Goal: Information Seeking & Learning: Check status

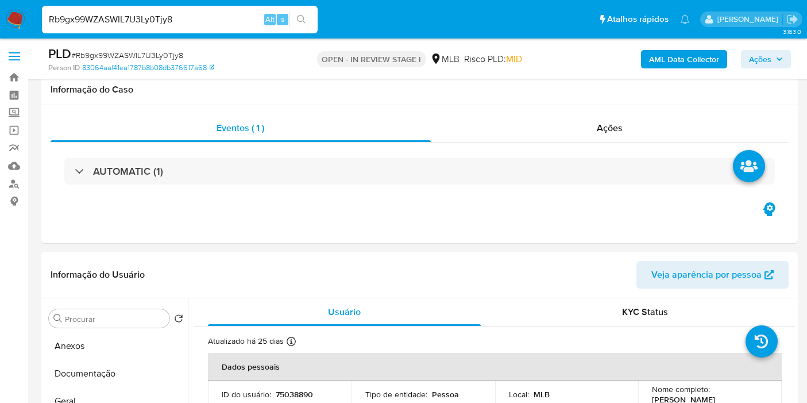
select select "10"
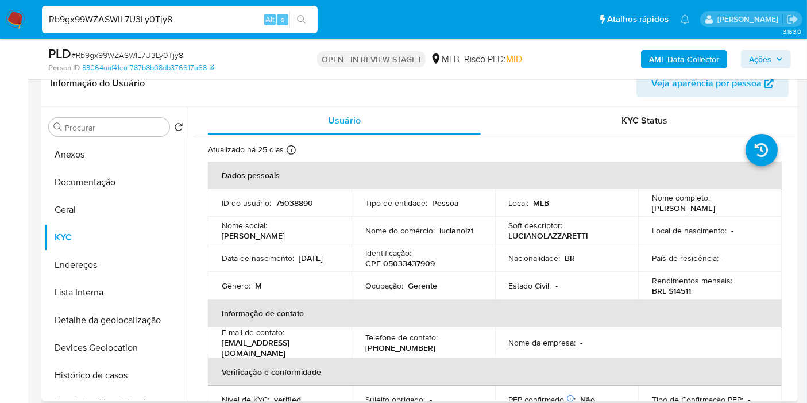
click at [679, 290] on p "BRL $14511" at bounding box center [671, 291] width 39 height 10
copy p "14511"
click at [106, 176] on button "Documentação" at bounding box center [111, 182] width 134 height 28
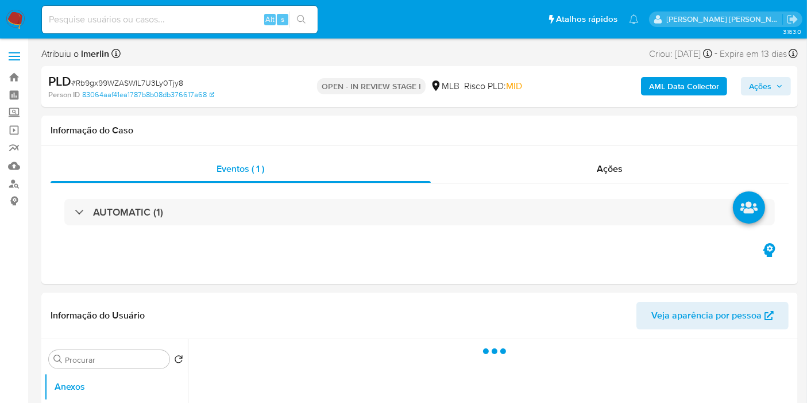
select select "10"
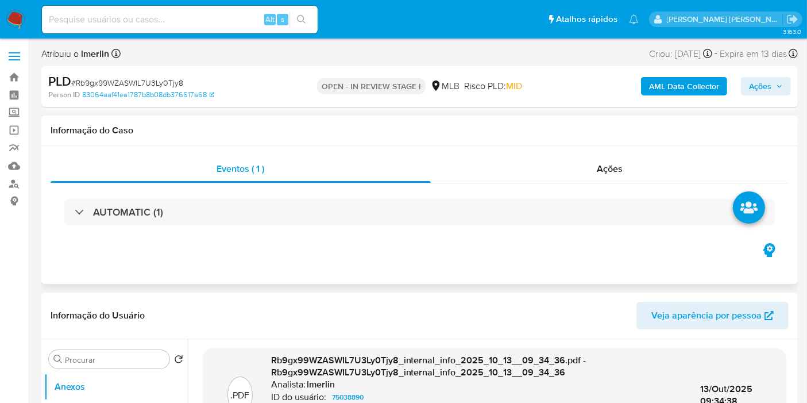
click at [324, 241] on div "Eventos ( 1 ) Ações AUTOMATIC (1)" at bounding box center [419, 215] width 757 height 138
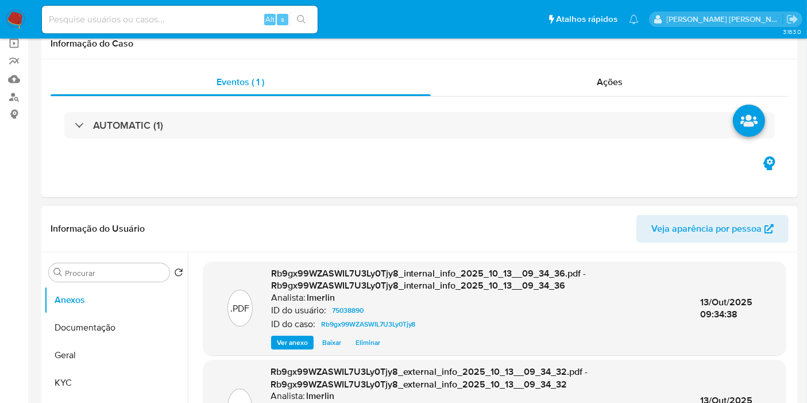
scroll to position [191, 0]
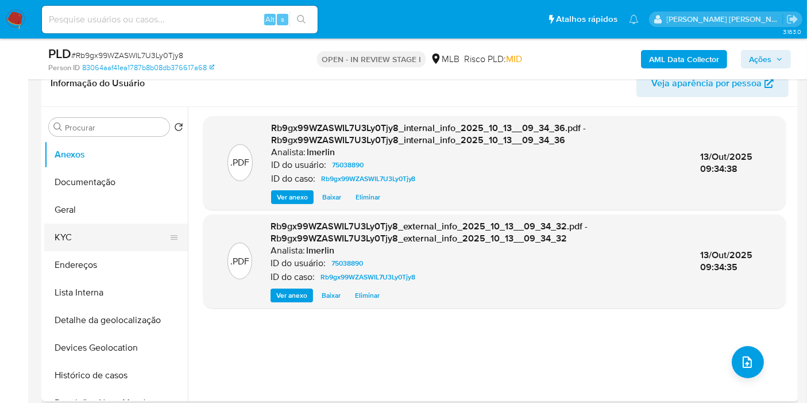
click at [127, 238] on button "KYC" at bounding box center [111, 238] width 134 height 28
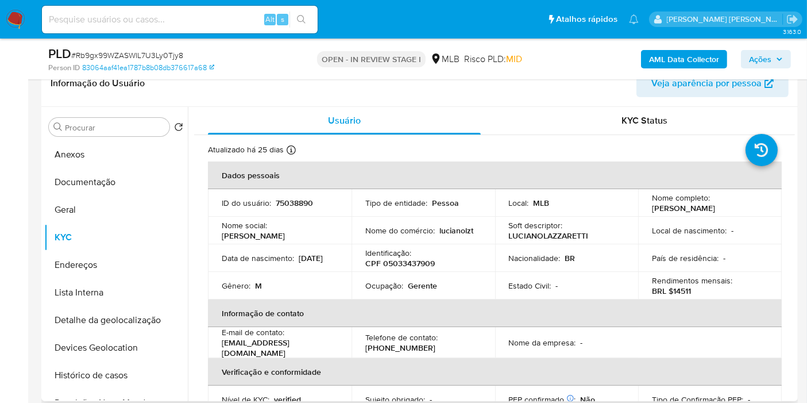
click at [683, 289] on p "BRL $14511" at bounding box center [671, 291] width 39 height 10
copy p "14511"
click at [110, 174] on button "Documentação" at bounding box center [111, 182] width 134 height 28
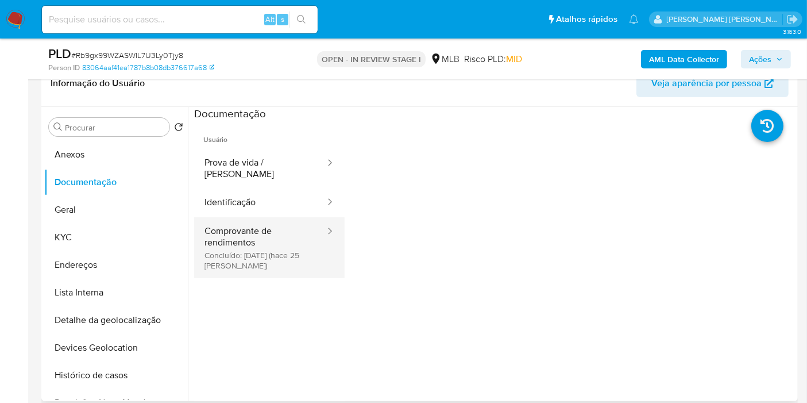
click at [271, 232] on button "Comprovante de rendimentos Concluído: 18/09/2025 (hace 25 días)" at bounding box center [260, 247] width 132 height 61
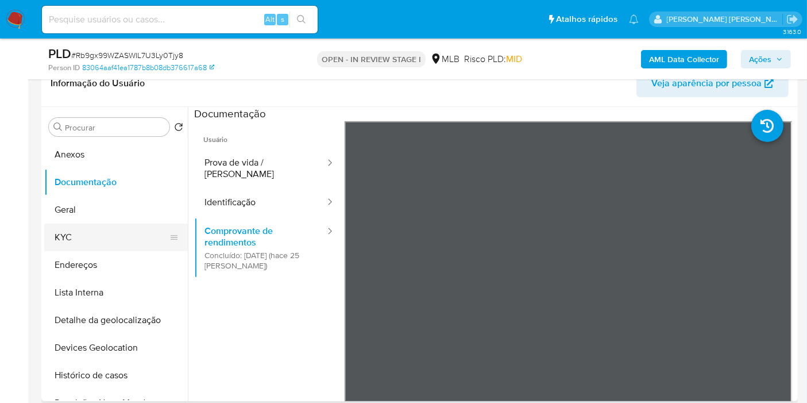
click at [84, 245] on button "KYC" at bounding box center [111, 238] width 134 height 28
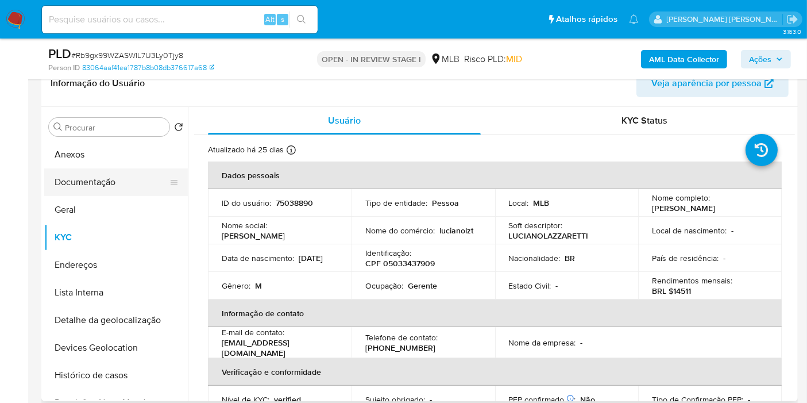
click at [100, 180] on button "Documentação" at bounding box center [111, 182] width 134 height 28
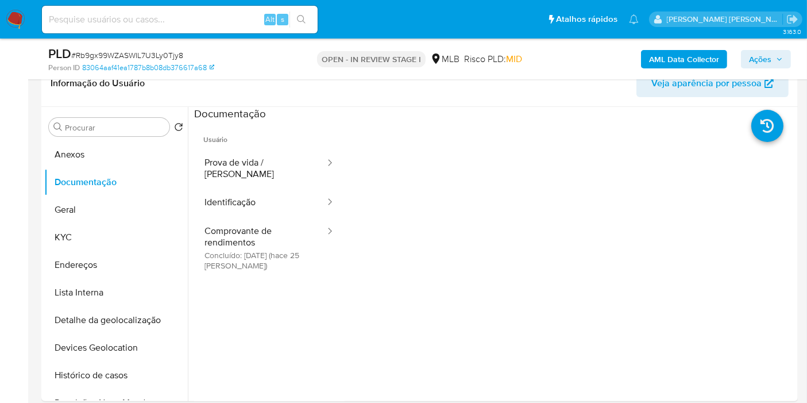
click at [253, 221] on button "Comprovante de rendimentos Concluído: 18/09/2025 (hace 25 días)" at bounding box center [260, 247] width 132 height 61
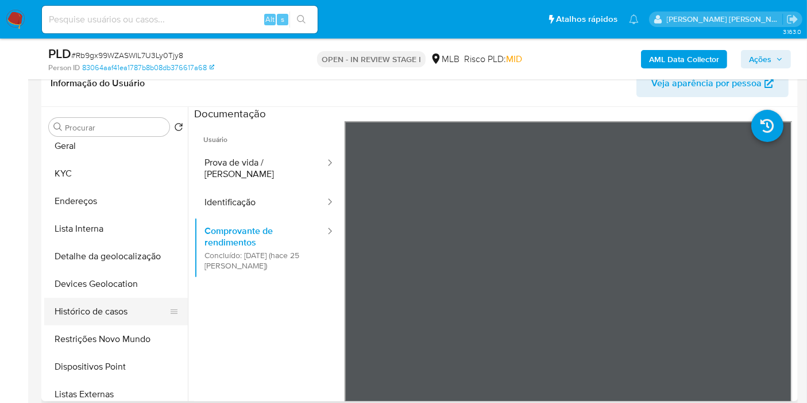
scroll to position [128, 0]
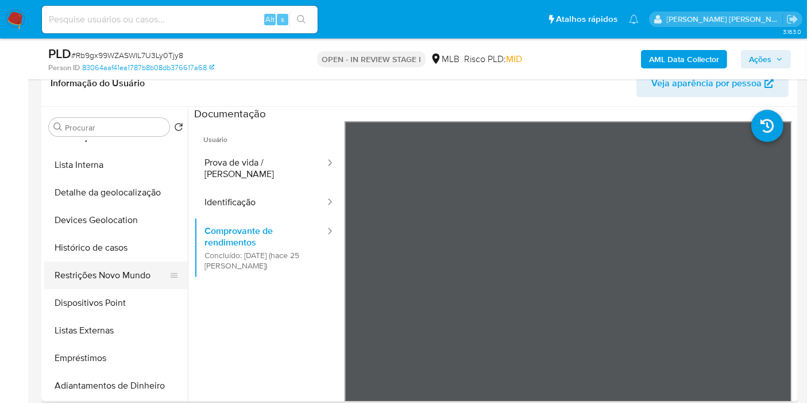
click at [118, 275] on button "Restrições Novo Mundo" at bounding box center [111, 275] width 134 height 28
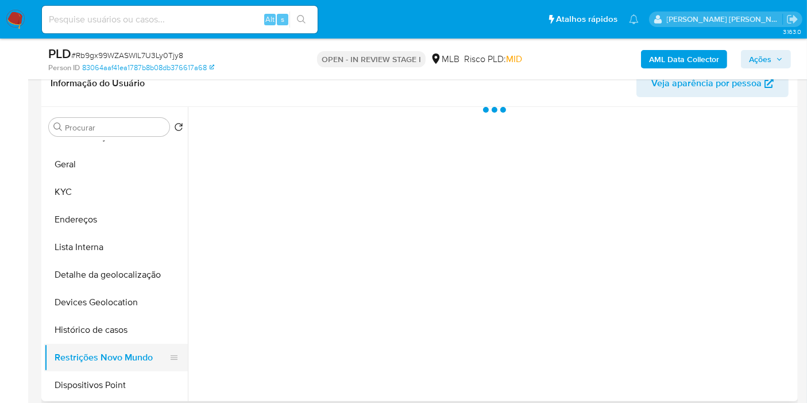
scroll to position [0, 0]
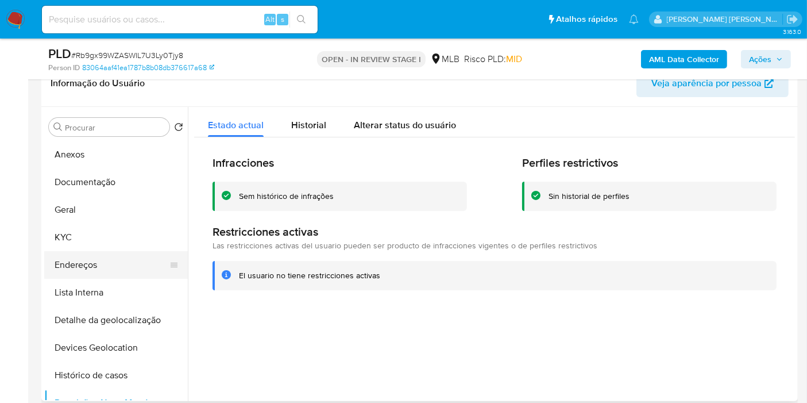
click at [113, 271] on button "Endereços" at bounding box center [111, 265] width 134 height 28
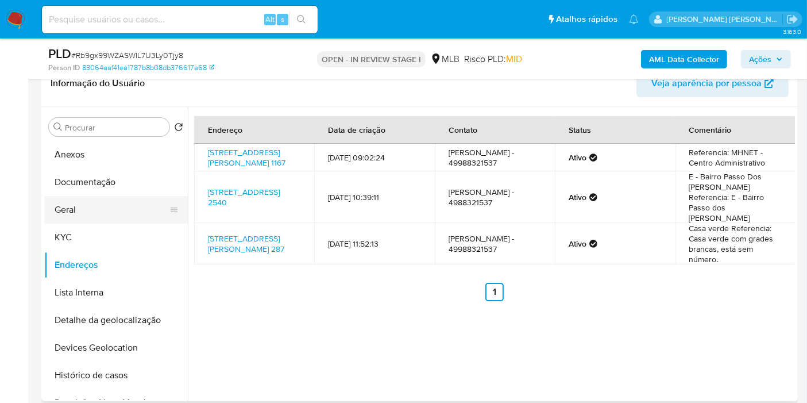
click at [82, 200] on button "Geral" at bounding box center [111, 210] width 134 height 28
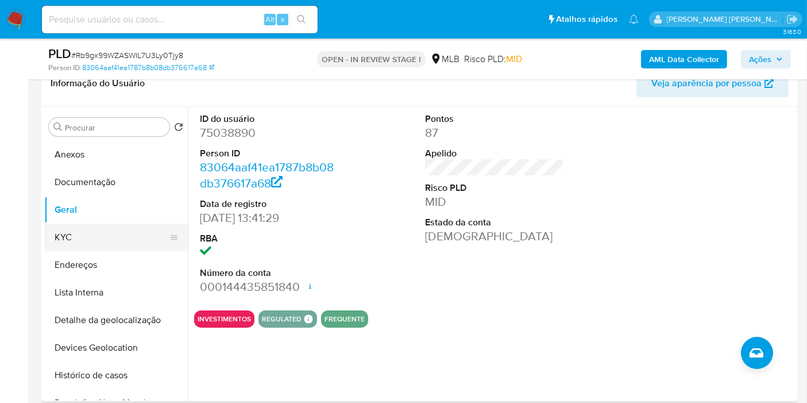
click at [107, 231] on button "KYC" at bounding box center [111, 238] width 134 height 28
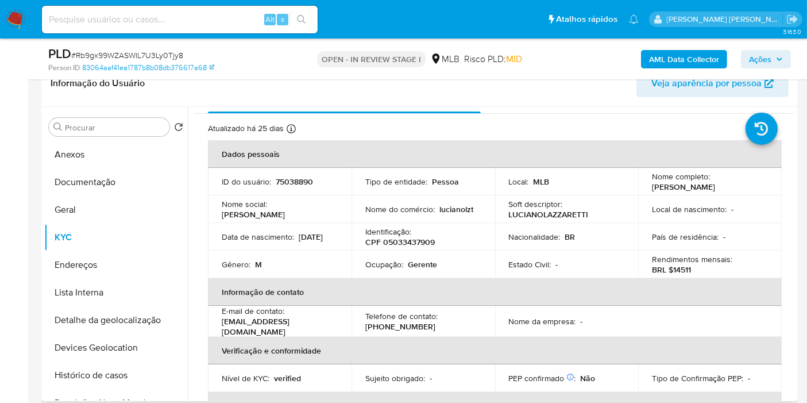
scroll to position [10, 0]
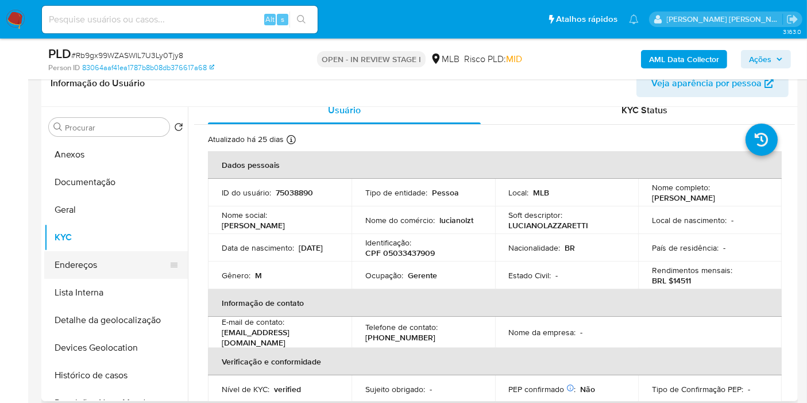
click at [123, 261] on button "Endereços" at bounding box center [111, 265] width 134 height 28
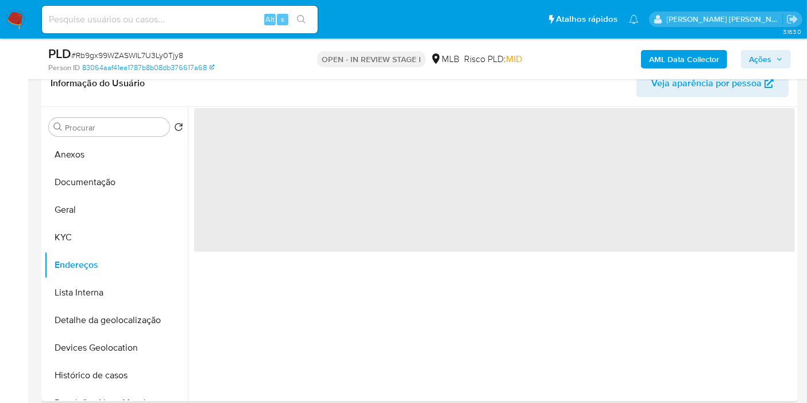
scroll to position [0, 0]
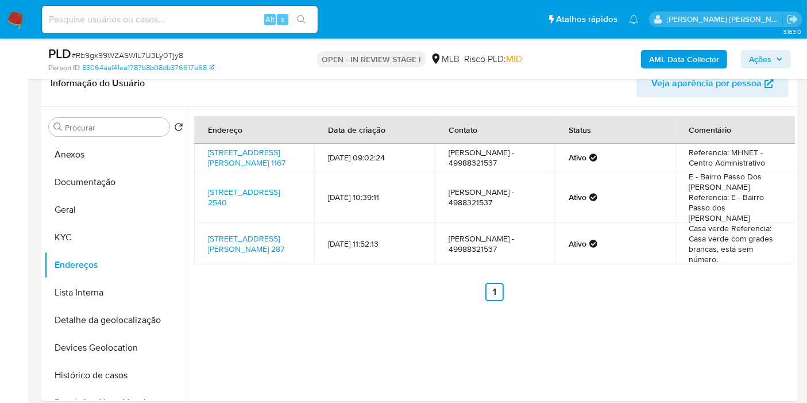
click at [126, 313] on button "Detalhe da geolocalização" at bounding box center [111, 320] width 134 height 28
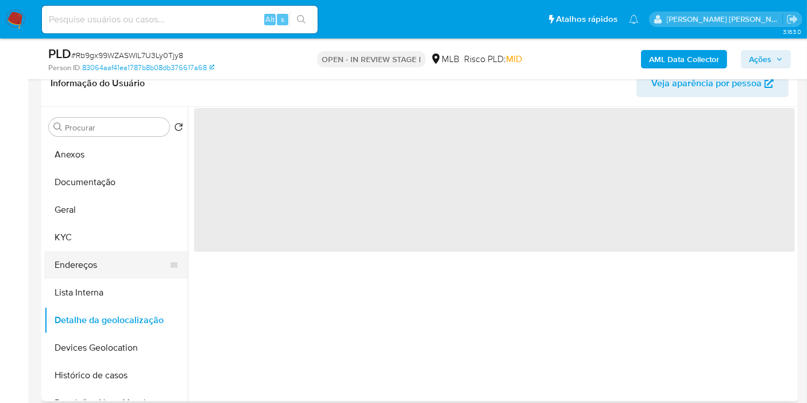
scroll to position [64, 0]
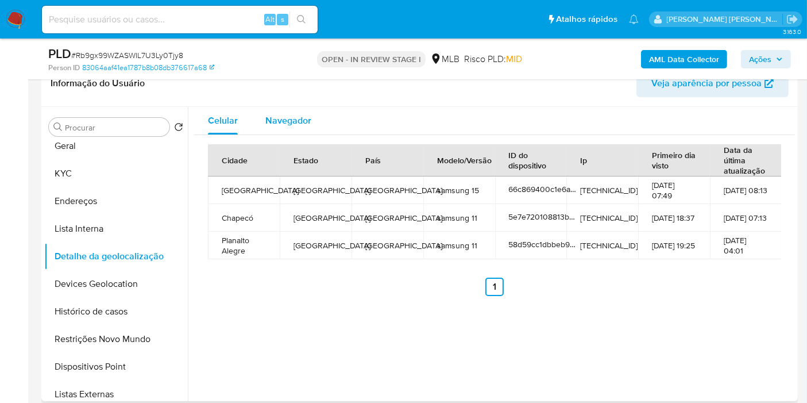
click at [288, 119] on span "Navegador" at bounding box center [289, 120] width 46 height 13
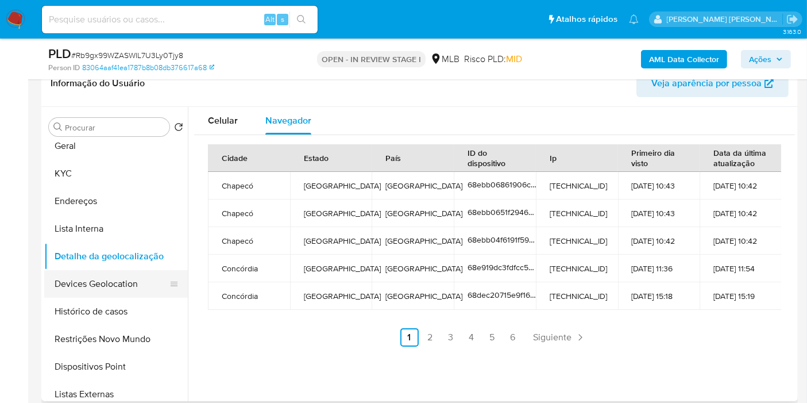
click at [137, 271] on button "Devices Geolocation" at bounding box center [111, 284] width 134 height 28
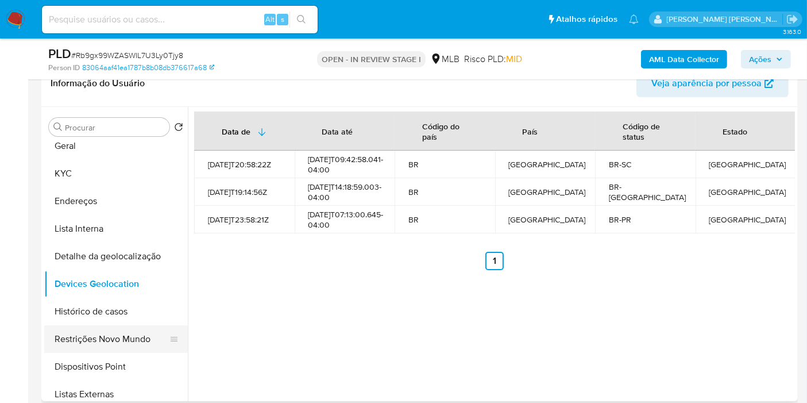
click at [109, 339] on button "Restrições Novo Mundo" at bounding box center [111, 339] width 134 height 28
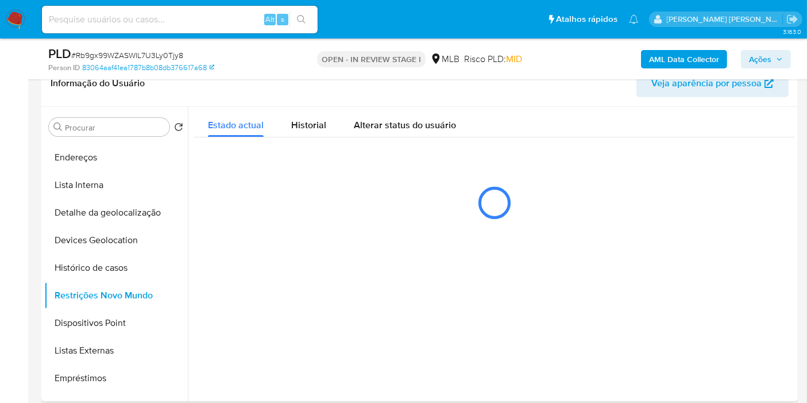
scroll to position [128, 0]
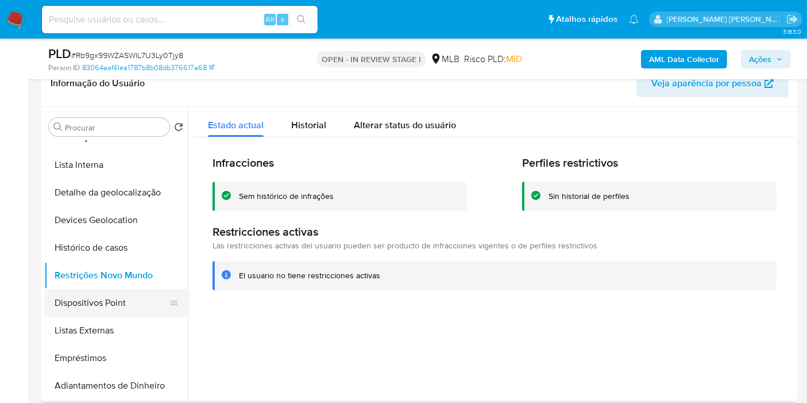
click at [103, 307] on button "Dispositivos Point" at bounding box center [111, 303] width 134 height 28
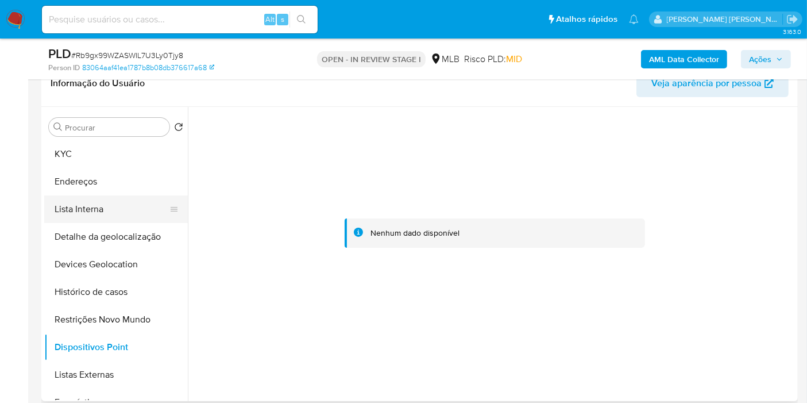
scroll to position [64, 0]
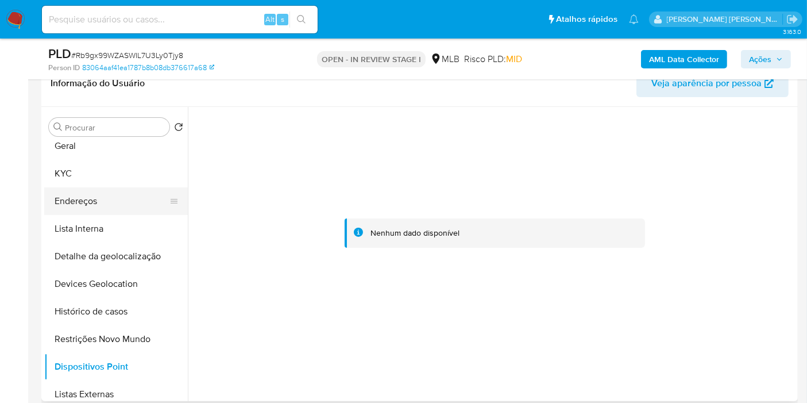
click at [109, 194] on button "Endereços" at bounding box center [111, 201] width 134 height 28
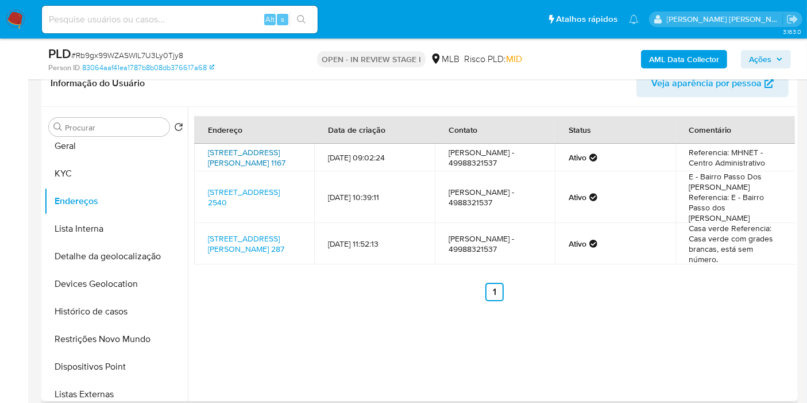
click at [266, 167] on link "Rua Marechal Deodoro Da Fonseca - D 1167, Chapecó, Santa Catarina, 89801061, Br…" at bounding box center [247, 158] width 78 height 22
click at [78, 165] on button "KYC" at bounding box center [111, 174] width 134 height 28
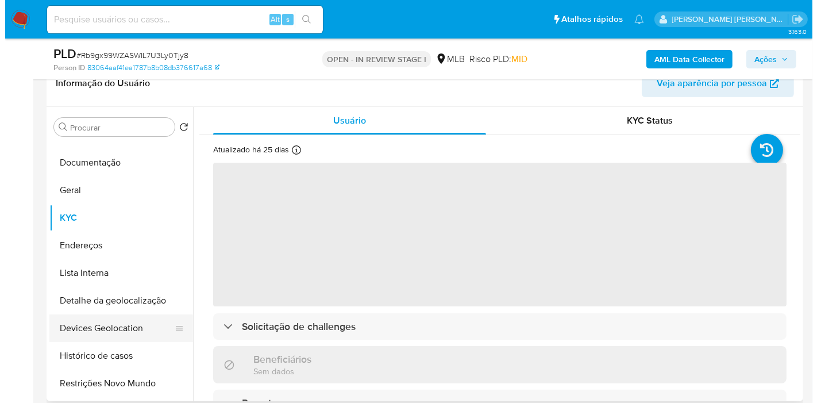
scroll to position [0, 0]
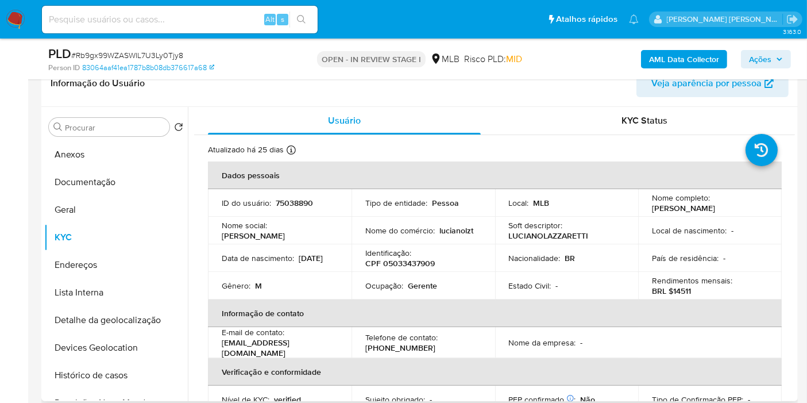
click at [416, 263] on p "CPF 05033437909" at bounding box center [401, 263] width 70 height 10
copy p "05033437909"
click at [136, 178] on button "Documentação" at bounding box center [111, 182] width 134 height 28
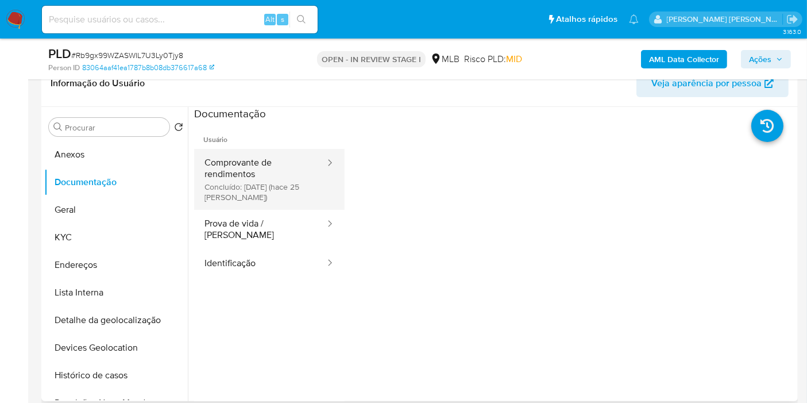
click at [245, 190] on button "Comprovante de rendimentos Concluído: 18/09/2025 (hace 25 días)" at bounding box center [260, 179] width 132 height 61
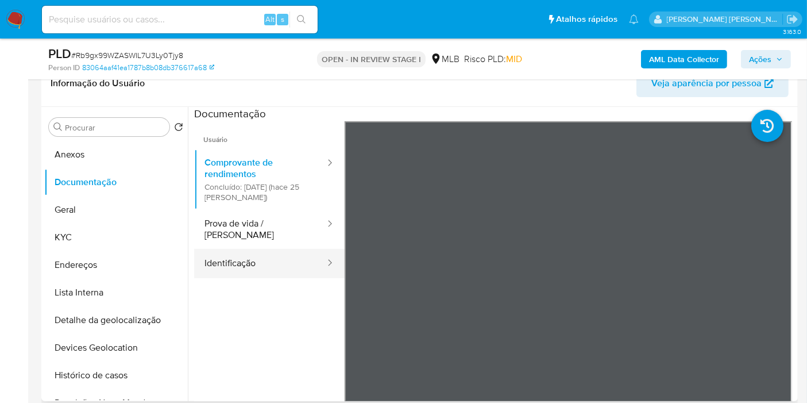
click at [251, 249] on button "Identificação" at bounding box center [260, 263] width 132 height 29
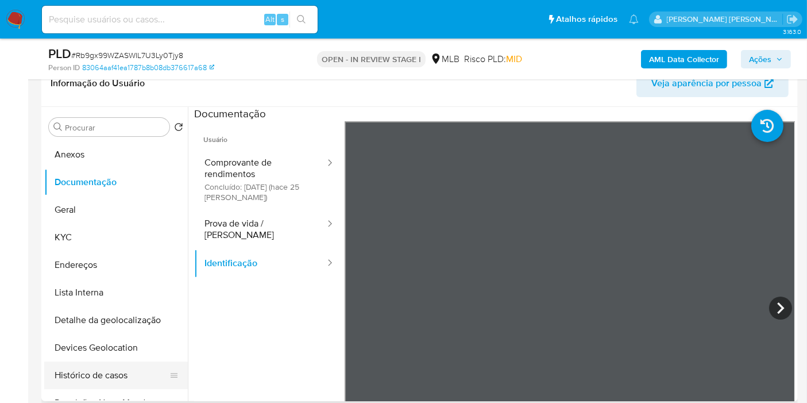
click at [105, 382] on button "Histórico de casos" at bounding box center [111, 375] width 134 height 28
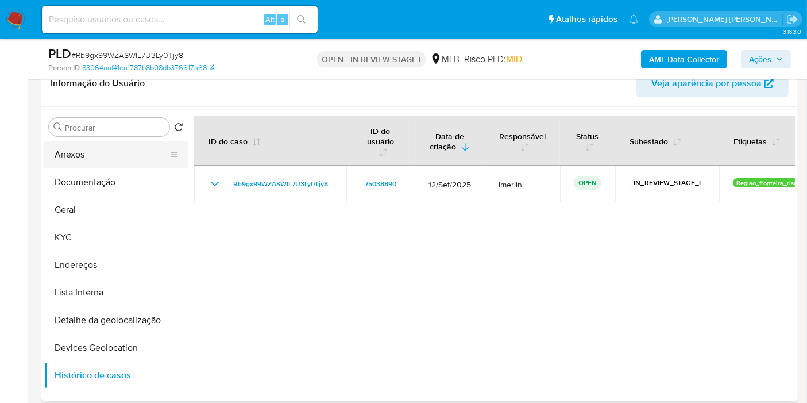
click at [103, 145] on button "Anexos" at bounding box center [111, 155] width 134 height 28
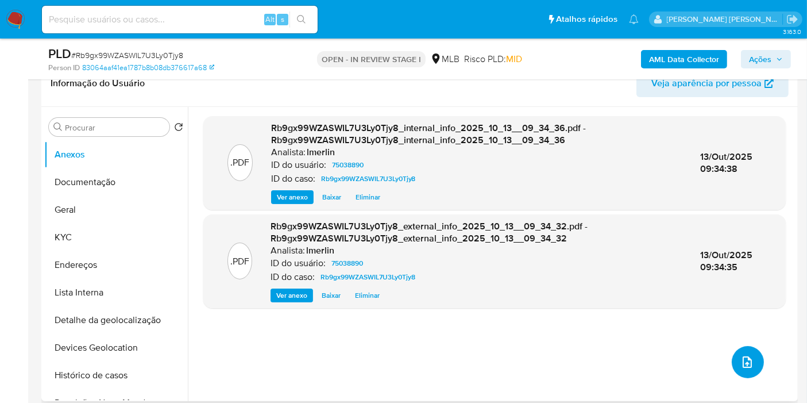
click at [747, 360] on icon "upload-file" at bounding box center [747, 361] width 9 height 11
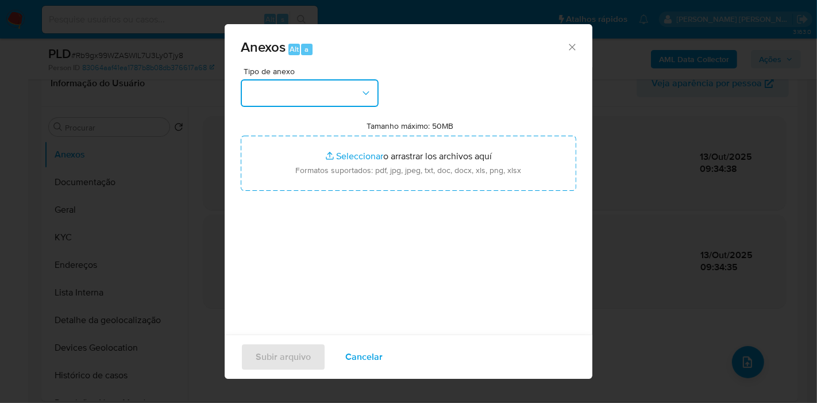
click at [280, 93] on button "button" at bounding box center [310, 93] width 138 height 28
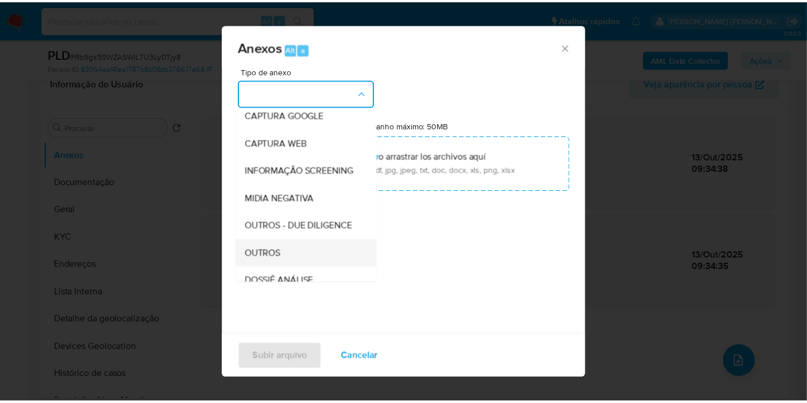
scroll to position [128, 0]
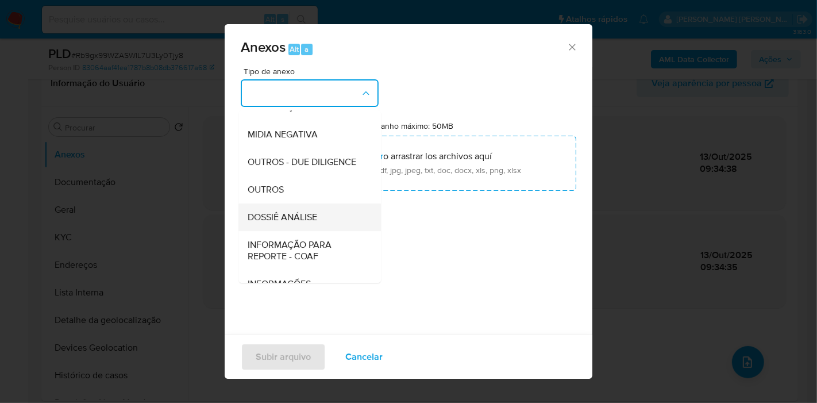
click at [309, 230] on div "DOSSIÊ ANÁLISE" at bounding box center [306, 217] width 117 height 28
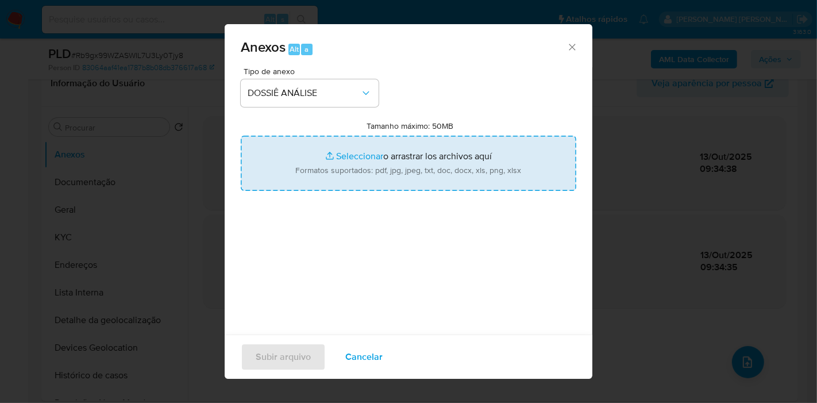
click at [397, 153] on input "Tamanho máximo: 50MB Seleccionar archivos" at bounding box center [409, 163] width 336 height 55
type input "C:\fakepath\Declínio - Rb9gx99WZASWIL7U3Ly0Tjy8 - CPF 05033437909 - LUCIANO LAZ…"
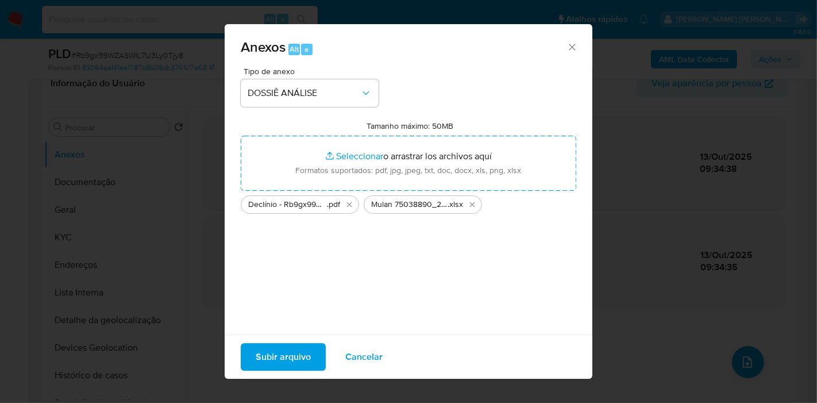
click at [284, 356] on span "Subir arquivo" at bounding box center [283, 356] width 55 height 25
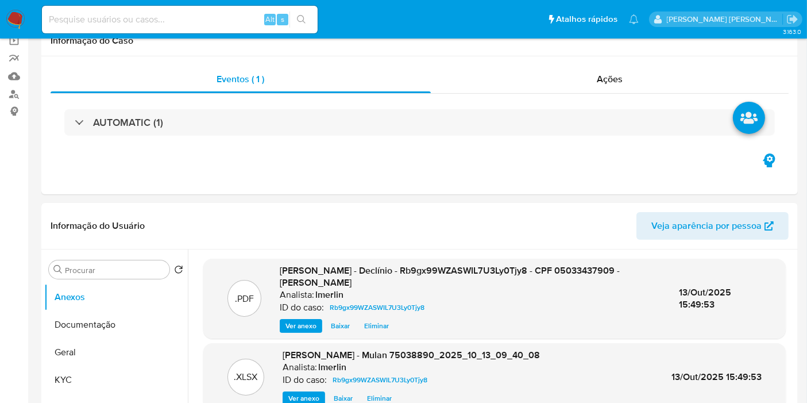
scroll to position [0, 0]
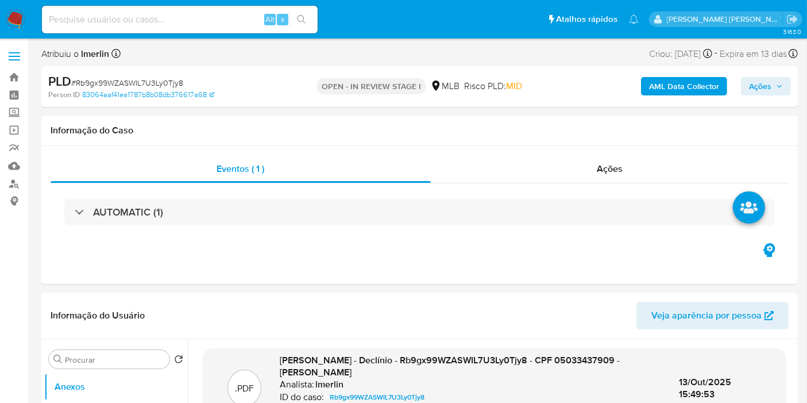
click at [679, 180] on div "Ações" at bounding box center [610, 169] width 359 height 28
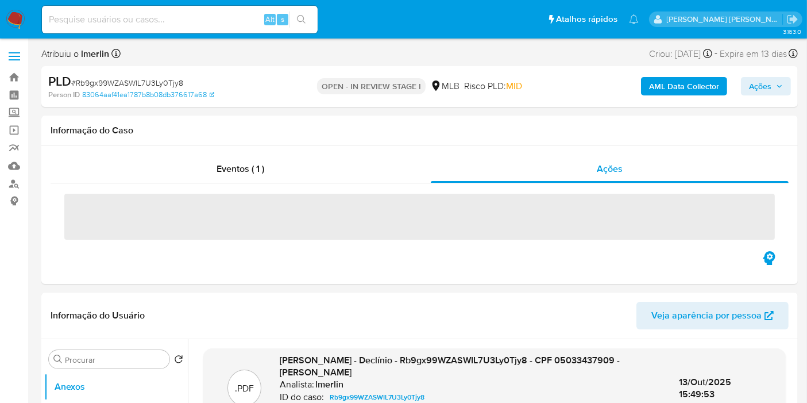
click at [776, 81] on span "Ações" at bounding box center [766, 86] width 34 height 16
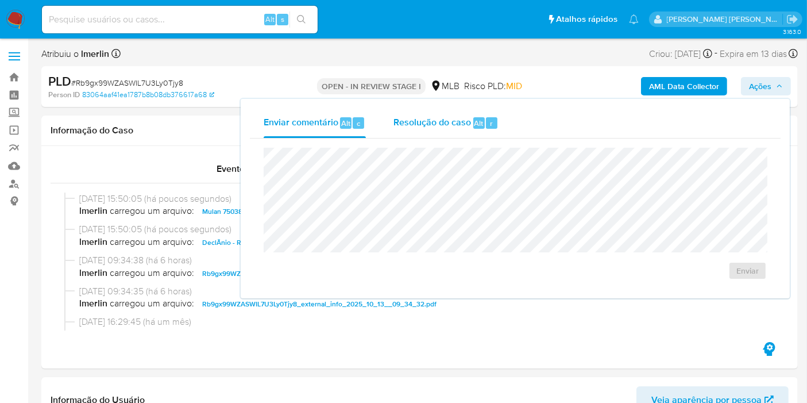
click at [475, 124] on span "Alt" at bounding box center [479, 123] width 9 height 11
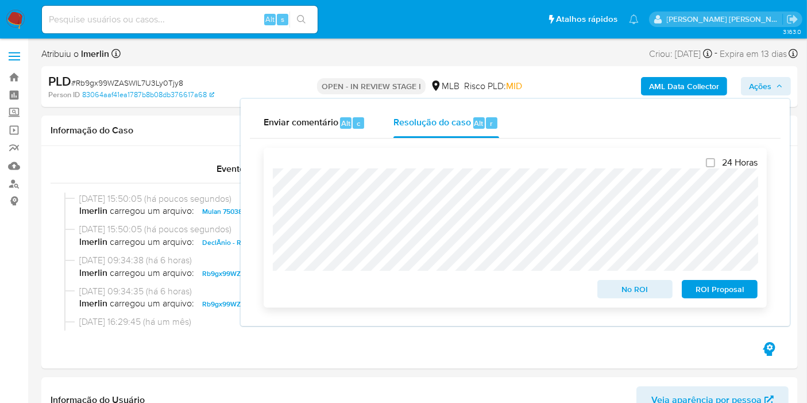
click at [617, 288] on span "No ROI" at bounding box center [636, 289] width 60 height 16
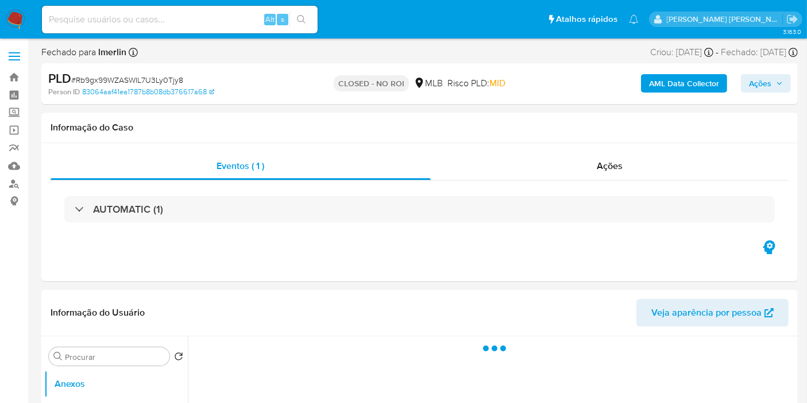
select select "10"
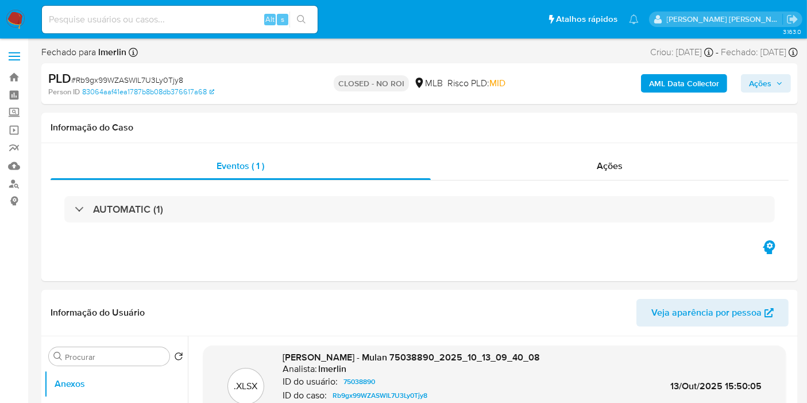
click at [15, 21] on img at bounding box center [16, 20] width 20 height 20
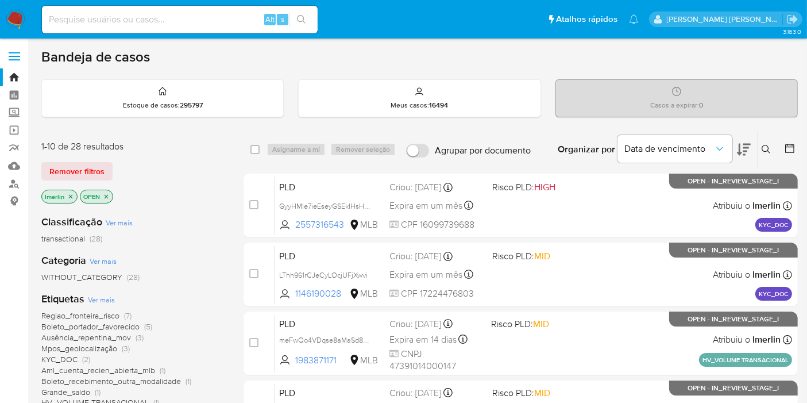
click at [240, 18] on input at bounding box center [180, 19] width 276 height 15
paste input "nPnxUvPzfL8z00toI5q3NK98"
type input "nPnxUvPzfL8z00toI5q3NK98"
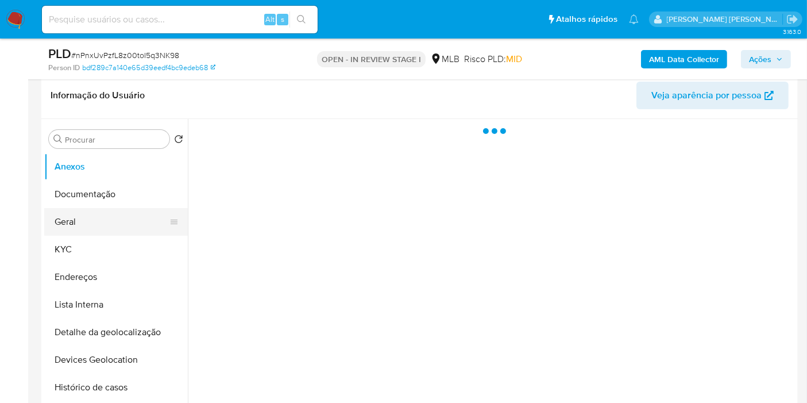
select select "10"
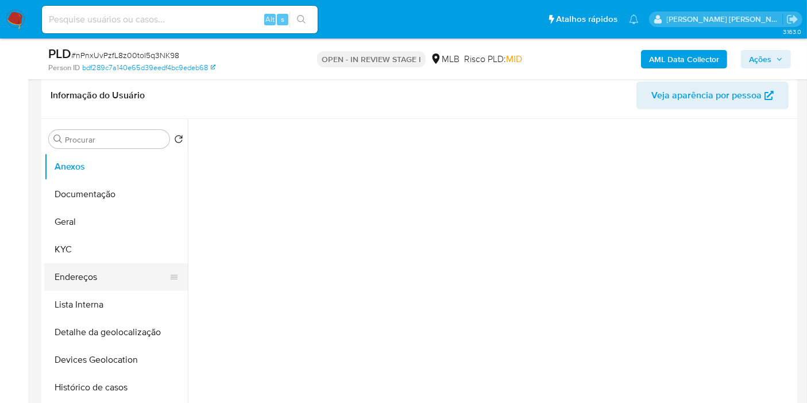
scroll to position [191, 0]
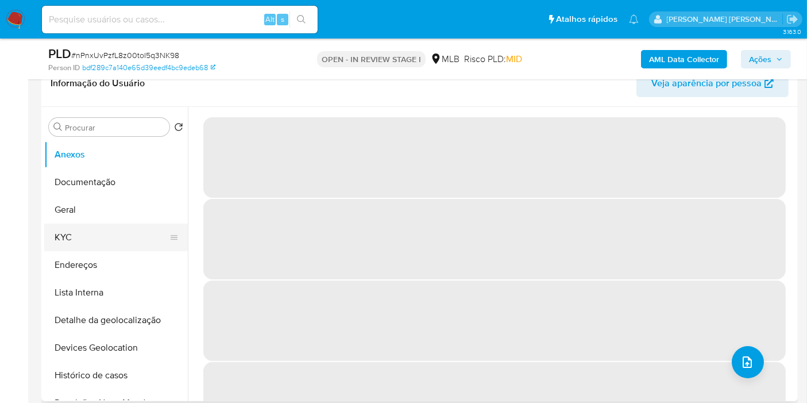
click at [93, 236] on button "KYC" at bounding box center [111, 238] width 134 height 28
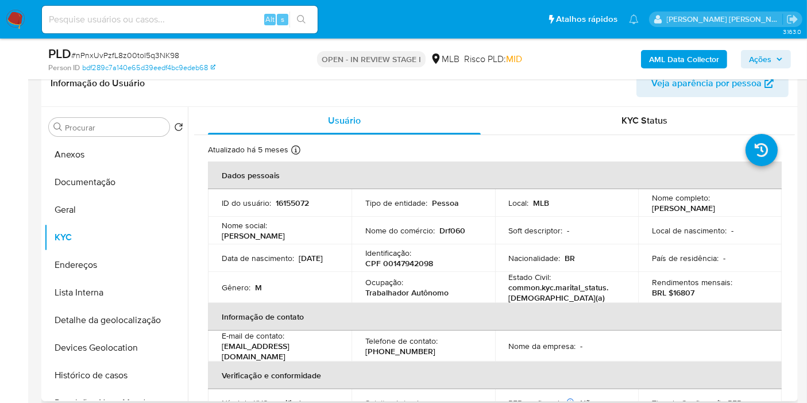
click at [418, 264] on p "CPF 00147942098" at bounding box center [400, 263] width 68 height 10
copy p "00147942098"
click at [109, 382] on button "Histórico de casos" at bounding box center [111, 375] width 134 height 28
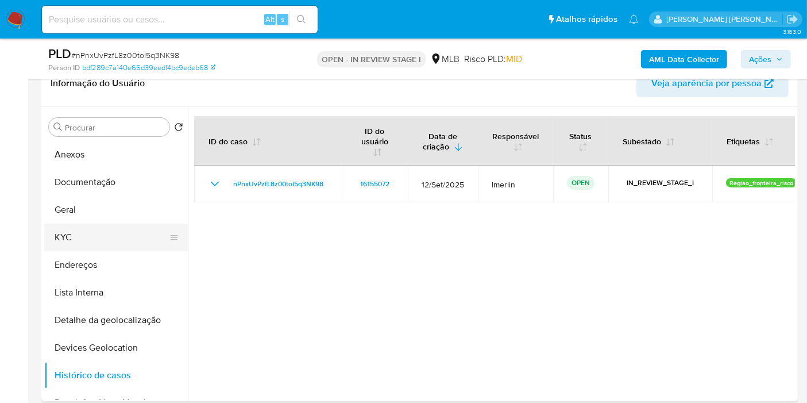
click at [102, 236] on button "KYC" at bounding box center [111, 238] width 134 height 28
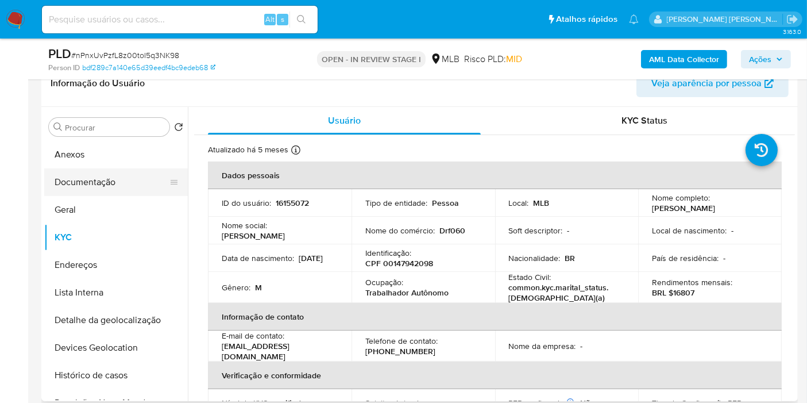
click at [119, 170] on button "Documentação" at bounding box center [111, 182] width 134 height 28
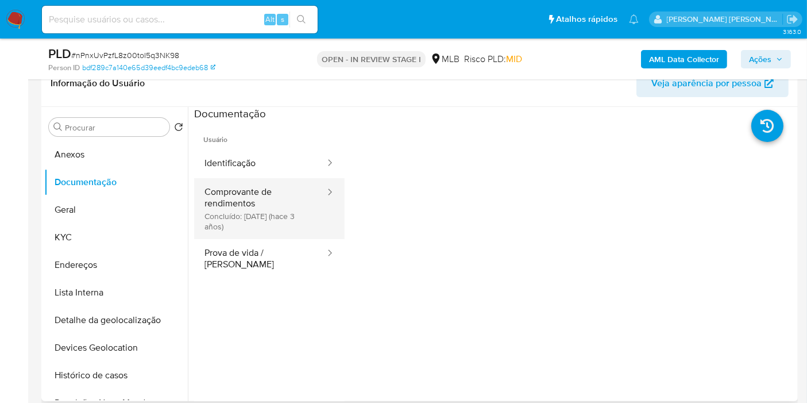
click at [253, 201] on button "Comprovante de rendimentos Concluído: 27/06/2022 (hace 3 años)" at bounding box center [260, 208] width 132 height 61
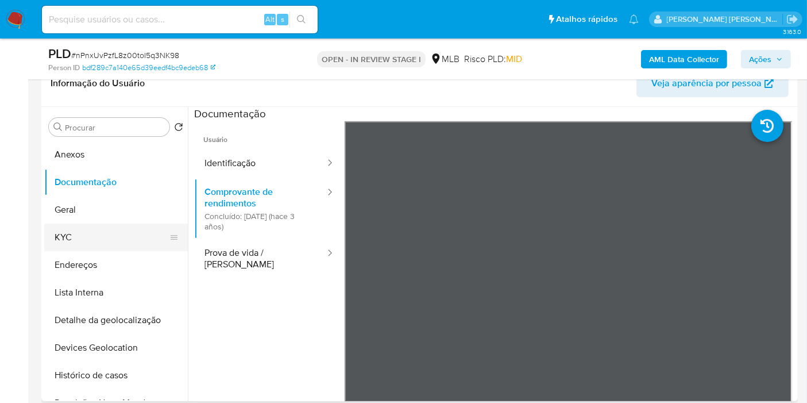
click at [92, 229] on button "KYC" at bounding box center [111, 238] width 134 height 28
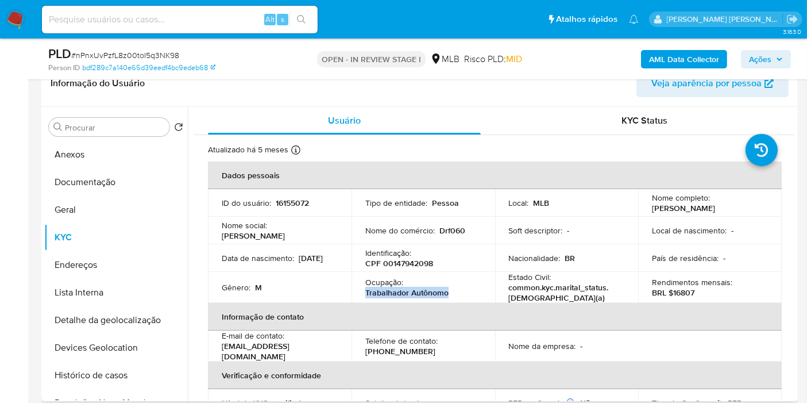
drag, startPoint x: 364, startPoint y: 290, endPoint x: 449, endPoint y: 282, distance: 85.4
click at [449, 291] on div "Ocupação : Trabalhador Autônomo" at bounding box center [424, 287] width 116 height 21
copy p "Trabalhador Autônomo"
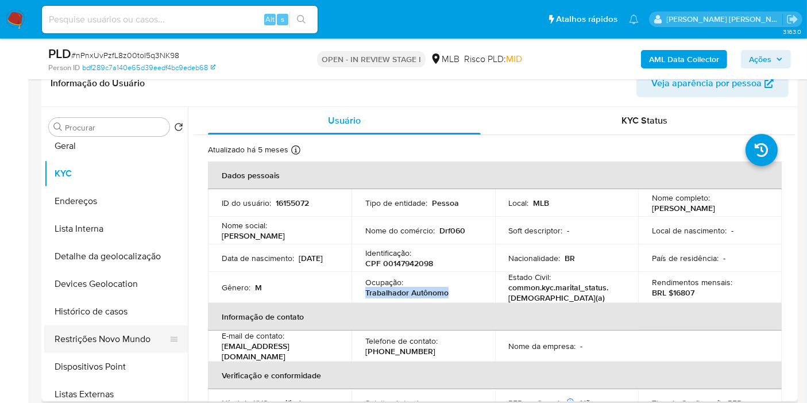
click at [133, 336] on button "Restrições Novo Mundo" at bounding box center [111, 339] width 134 height 28
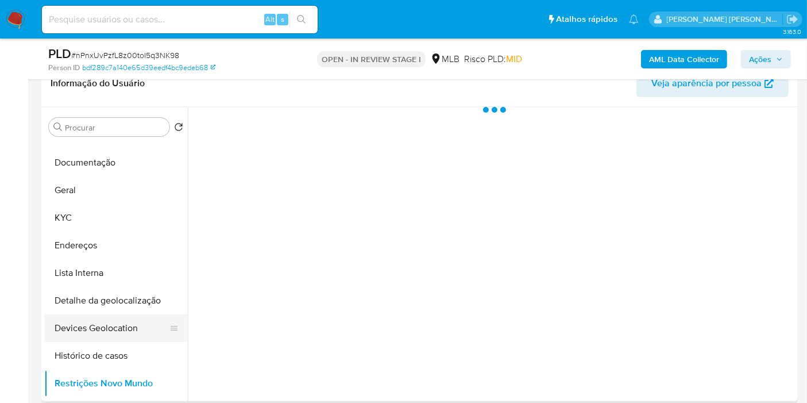
scroll to position [0, 0]
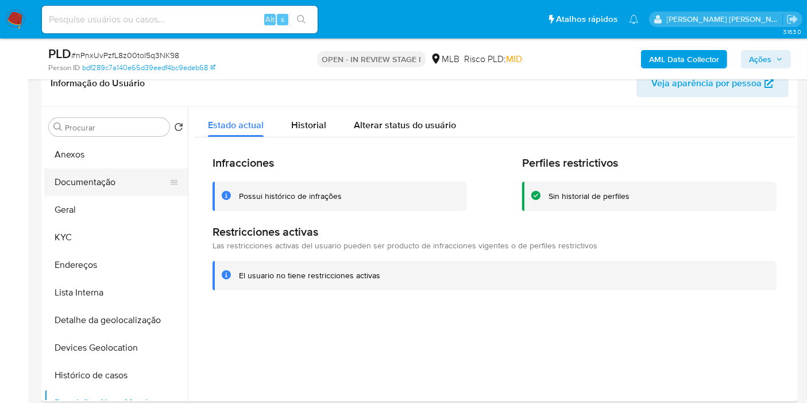
click at [133, 171] on button "Documentação" at bounding box center [111, 182] width 134 height 28
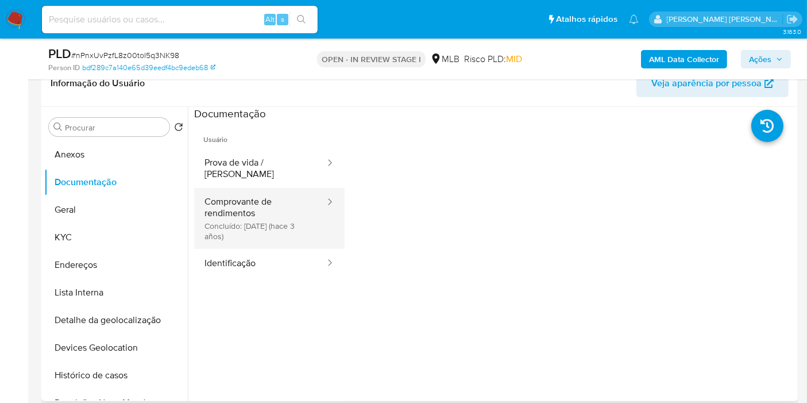
click at [274, 216] on button "Comprovante de rendimentos Concluído: 27/06/2022 (hace 3 años)" at bounding box center [260, 218] width 132 height 61
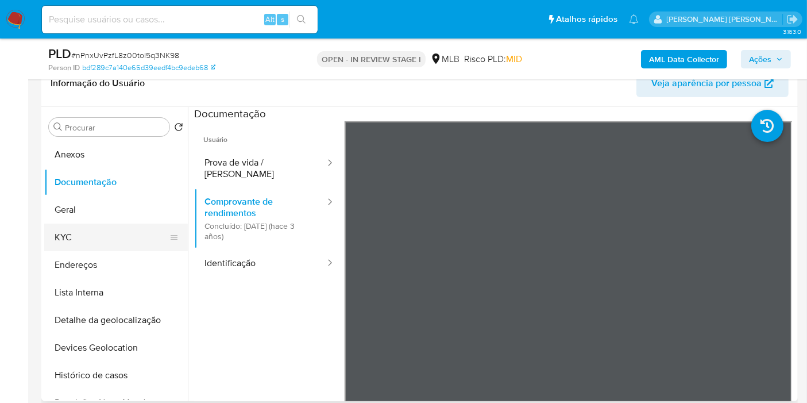
click at [69, 234] on button "KYC" at bounding box center [111, 238] width 134 height 28
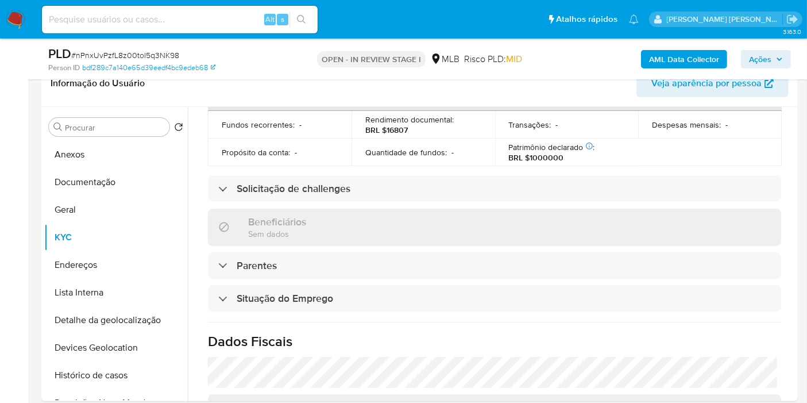
scroll to position [522, 0]
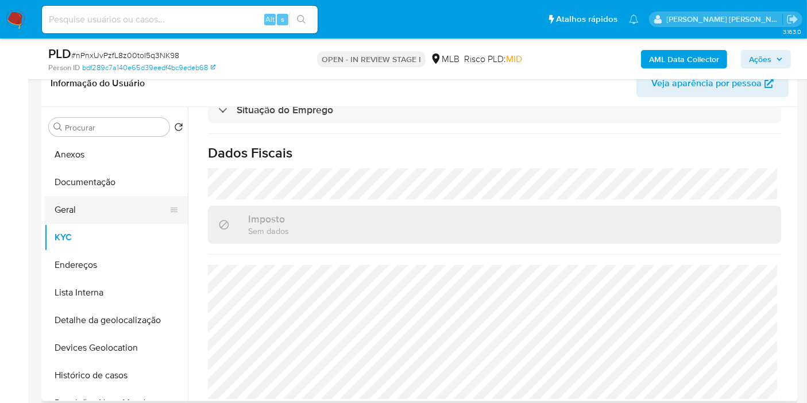
click at [99, 209] on button "Geral" at bounding box center [111, 210] width 134 height 28
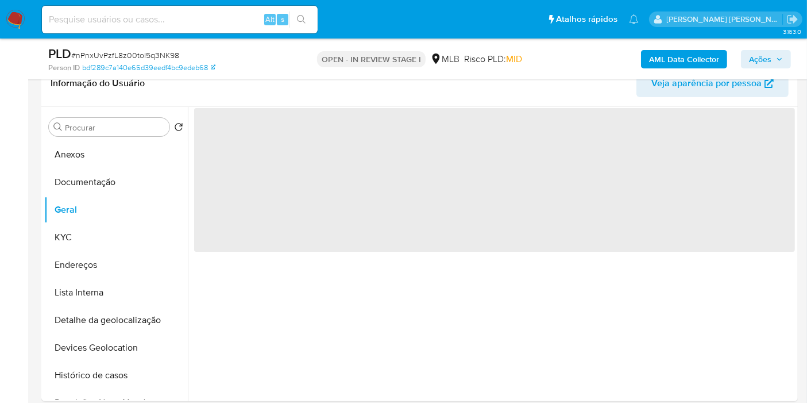
scroll to position [0, 0]
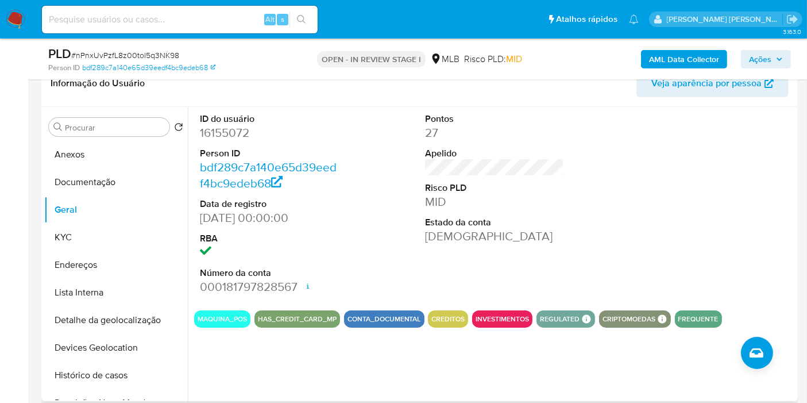
click at [694, 211] on div at bounding box center [720, 204] width 151 height 194
click at [121, 232] on button "KYC" at bounding box center [111, 238] width 134 height 28
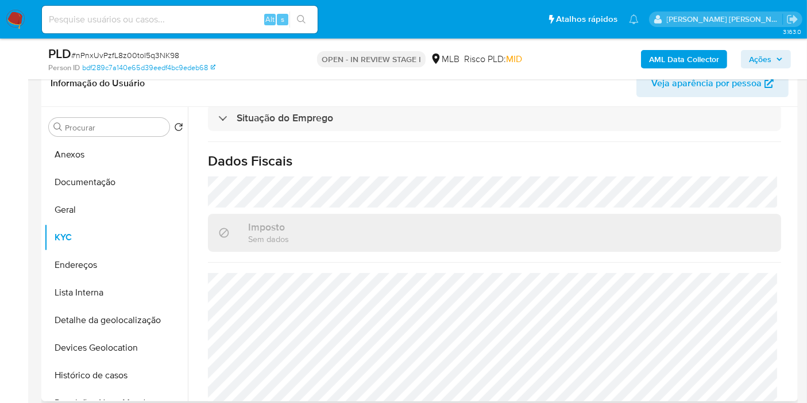
scroll to position [522, 0]
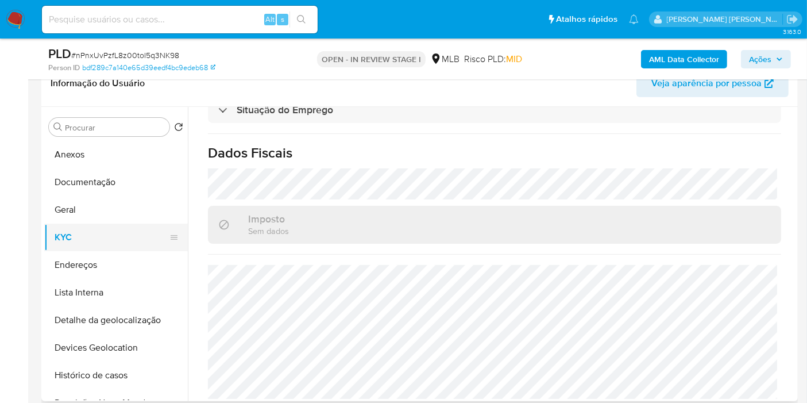
click at [114, 249] on button "KYC" at bounding box center [111, 238] width 134 height 28
click at [115, 263] on button "Endereços" at bounding box center [111, 265] width 134 height 28
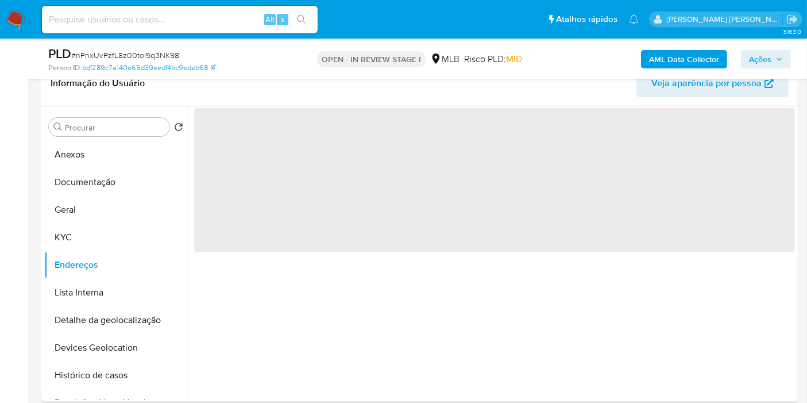
scroll to position [0, 0]
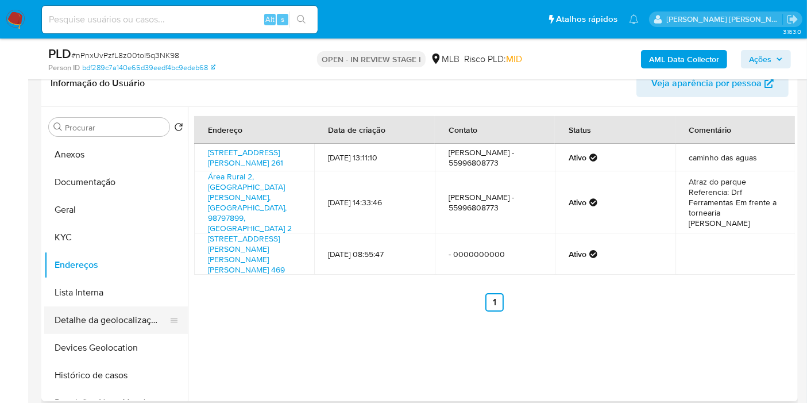
click at [136, 329] on button "Detalhe da geolocalização" at bounding box center [111, 320] width 134 height 28
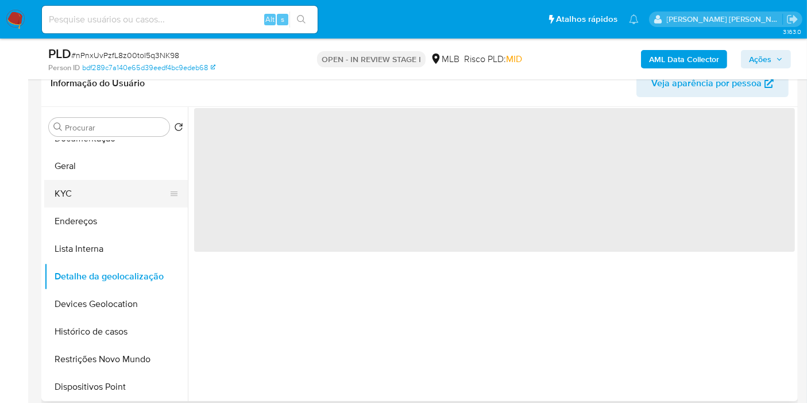
scroll to position [64, 0]
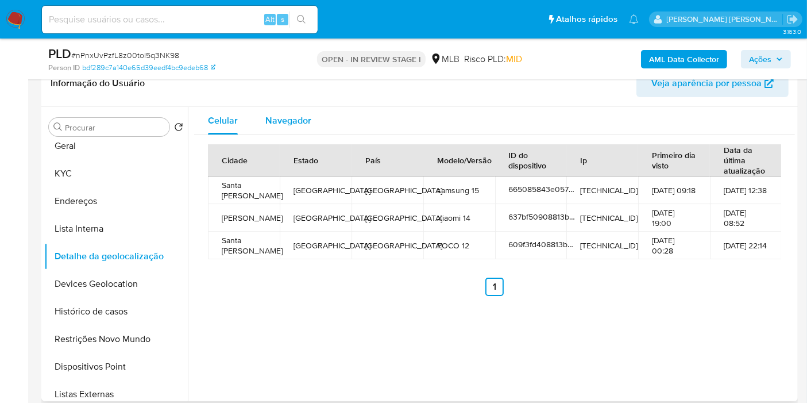
click at [298, 116] on span "Navegador" at bounding box center [289, 120] width 46 height 13
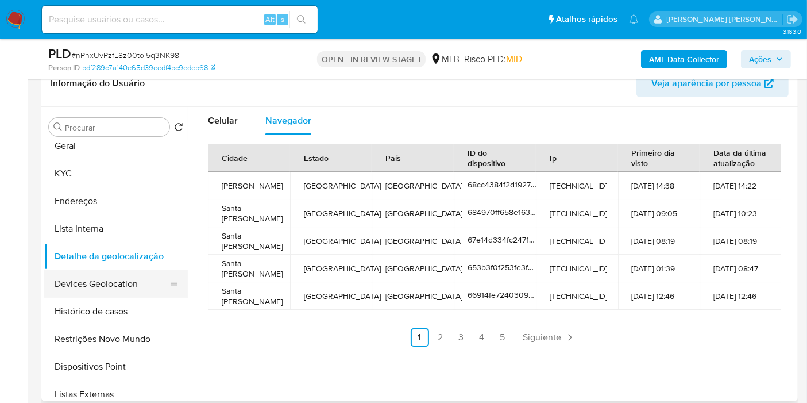
click at [120, 271] on button "Devices Geolocation" at bounding box center [111, 284] width 134 height 28
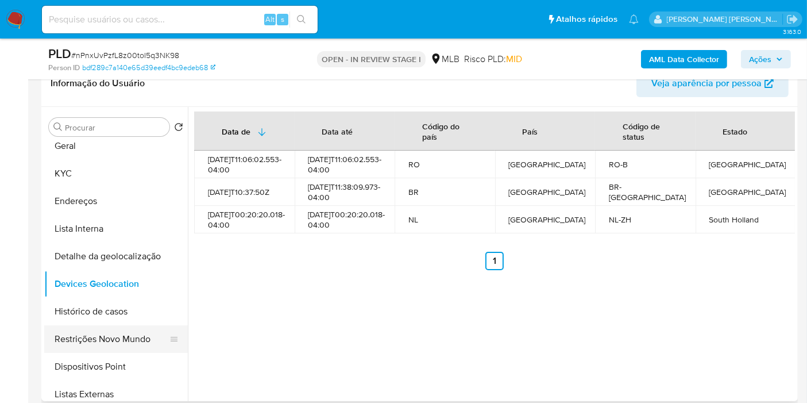
click at [130, 335] on button "Restrições Novo Mundo" at bounding box center [111, 339] width 134 height 28
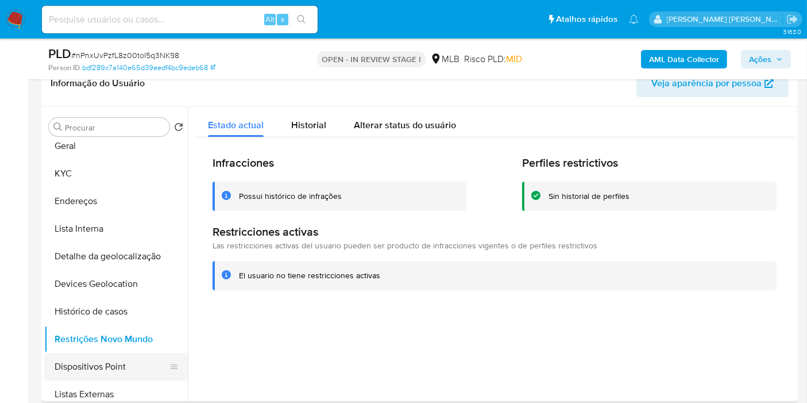
click at [123, 366] on button "Dispositivos Point" at bounding box center [111, 367] width 134 height 28
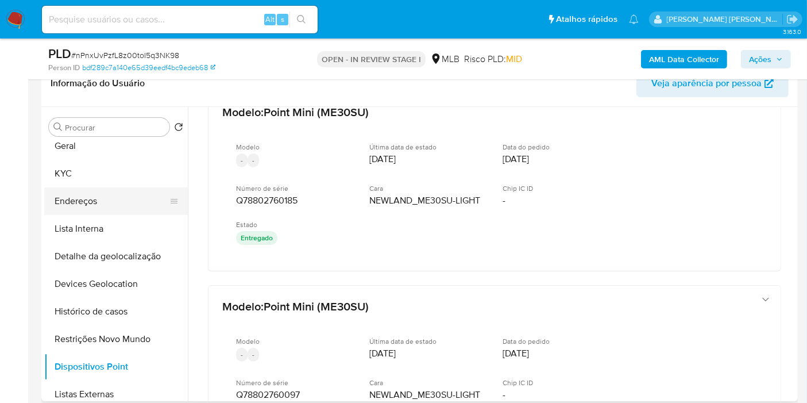
click at [113, 199] on button "Endereços" at bounding box center [111, 201] width 134 height 28
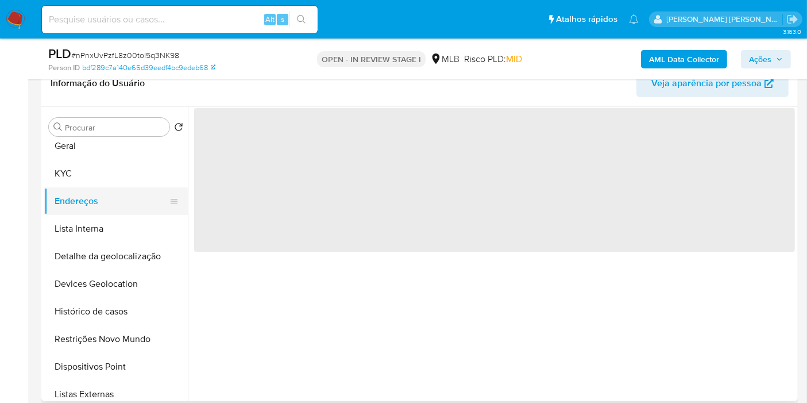
scroll to position [0, 0]
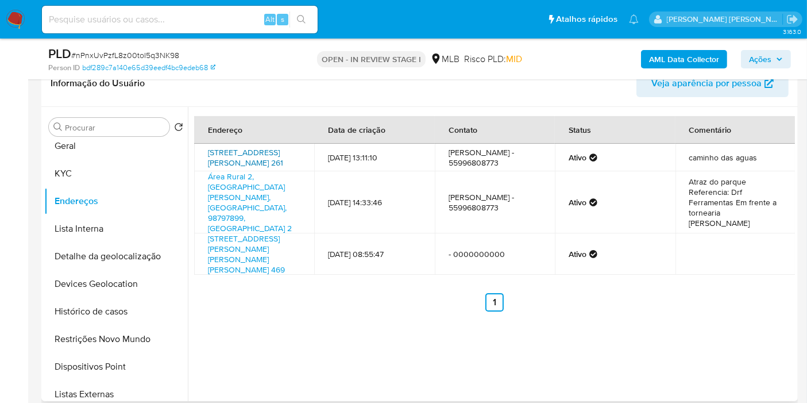
click at [269, 156] on link "Rua Das Guajuviras 261, Santa Rosa, Rio Grande Do Sul, 98790698, Brasil 261" at bounding box center [245, 158] width 75 height 22
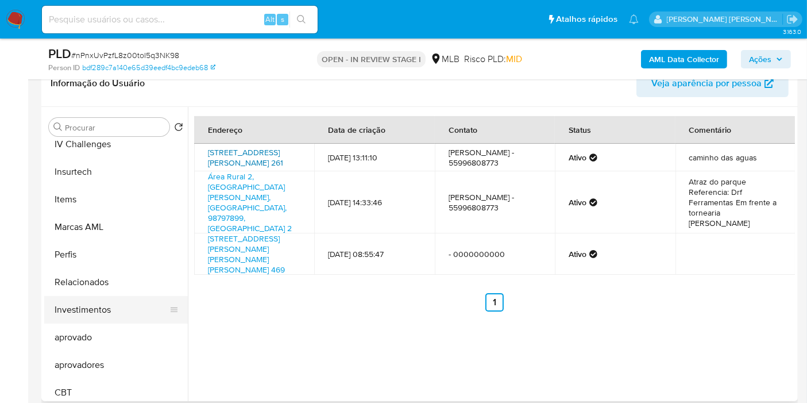
scroll to position [623, 0]
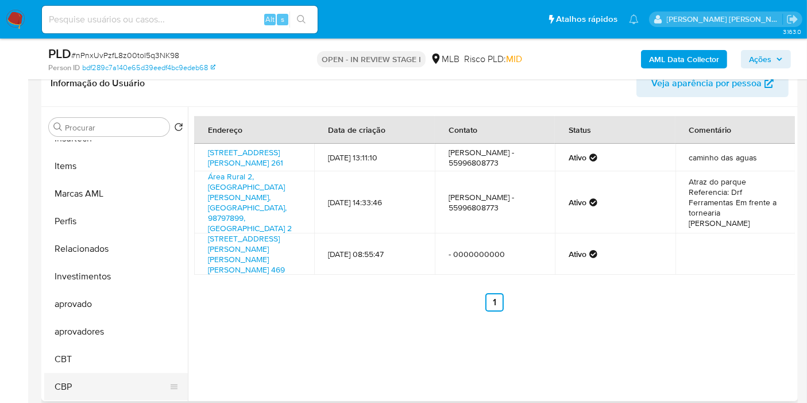
click at [97, 387] on button "CBP" at bounding box center [111, 387] width 134 height 28
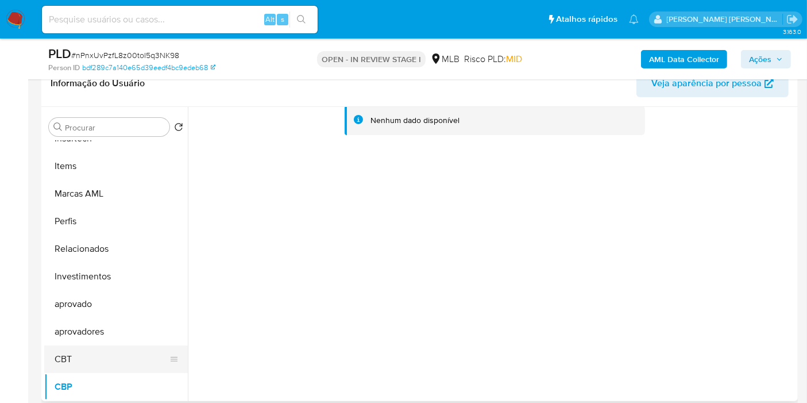
click at [123, 355] on button "CBT" at bounding box center [111, 359] width 134 height 28
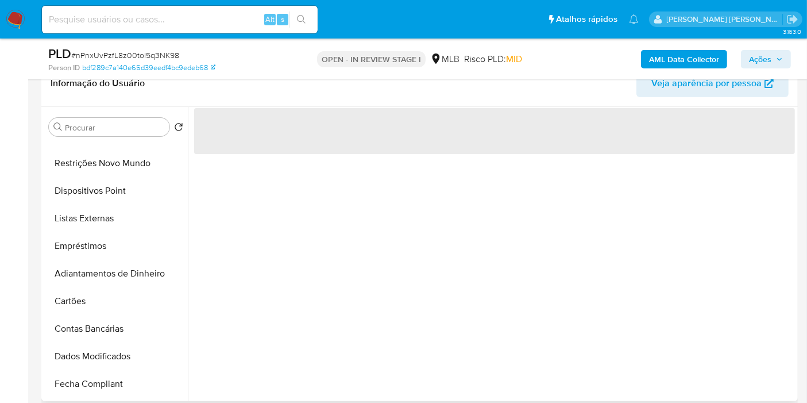
scroll to position [0, 0]
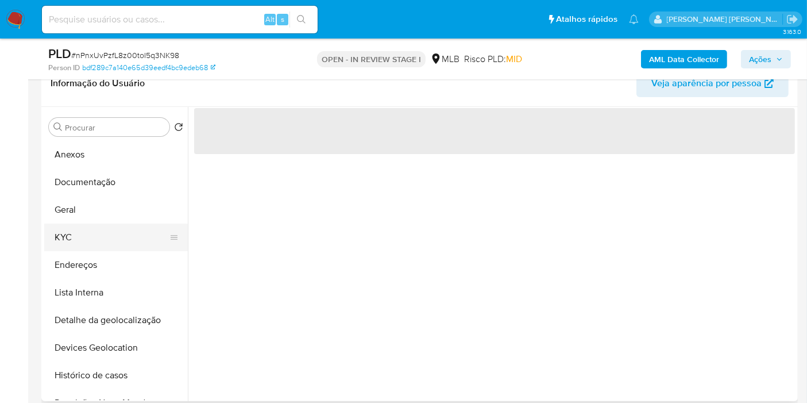
click at [87, 239] on button "KYC" at bounding box center [111, 238] width 134 height 28
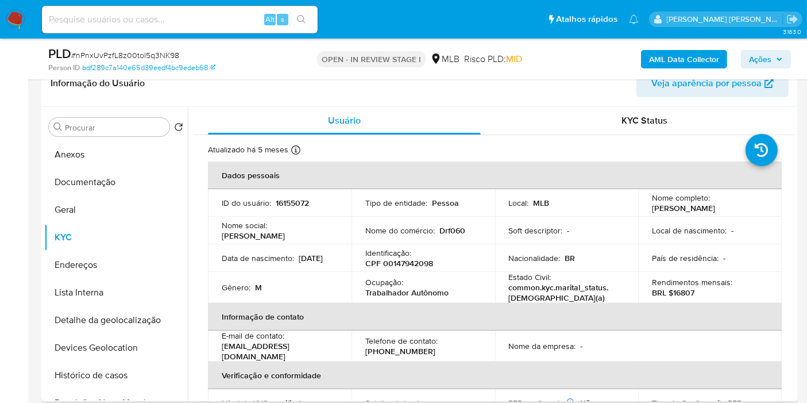
click at [406, 261] on p "CPF 00147942098" at bounding box center [400, 263] width 68 height 10
copy p "00147942098"
copy p "Daniel Rafael Fitz"
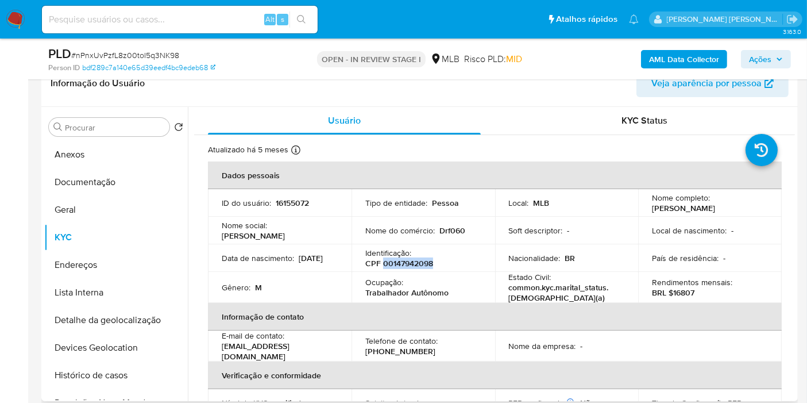
drag, startPoint x: 649, startPoint y: 206, endPoint x: 712, endPoint y: 204, distance: 62.7
click at [712, 204] on div "Nome completo : Daniel Rafael Fitz" at bounding box center [710, 203] width 116 height 21
copy p "Daniel Rafael Fitz"
click at [80, 375] on button "Histórico de casos" at bounding box center [111, 375] width 134 height 28
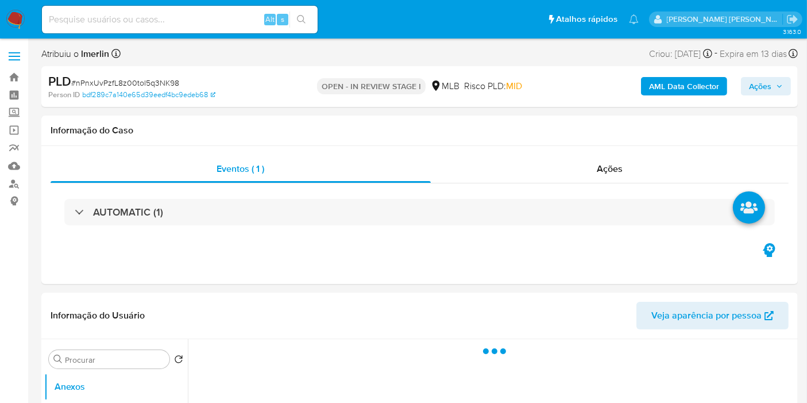
select select "10"
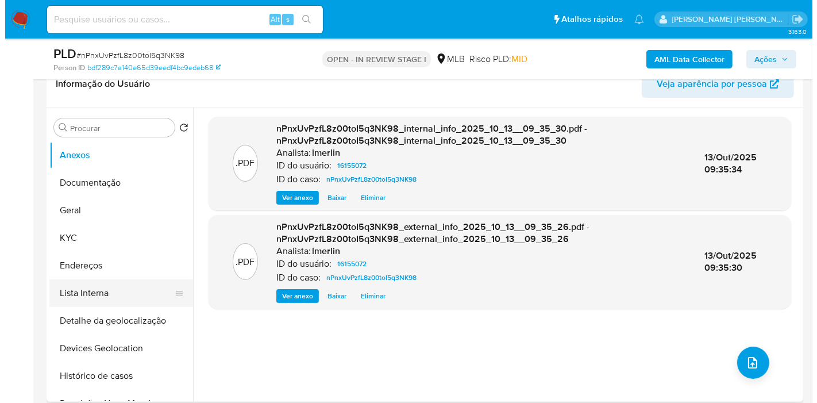
scroll to position [191, 0]
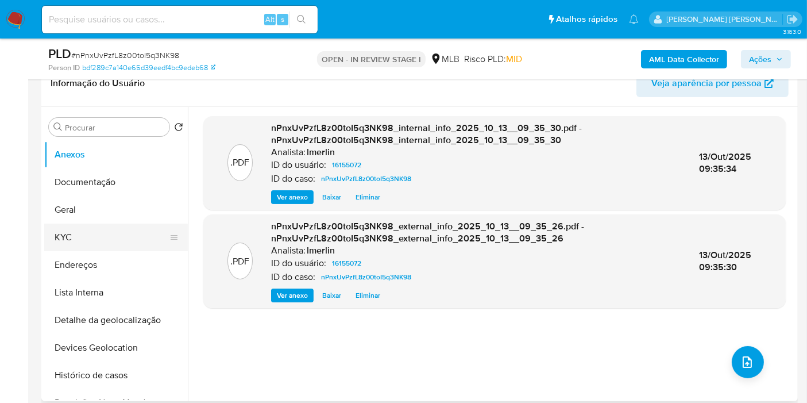
click at [111, 245] on button "KYC" at bounding box center [111, 238] width 134 height 28
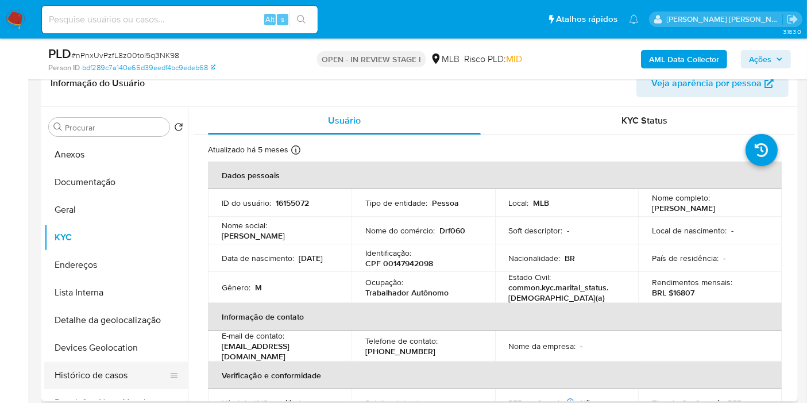
click at [140, 362] on button "Histórico de casos" at bounding box center [111, 375] width 134 height 28
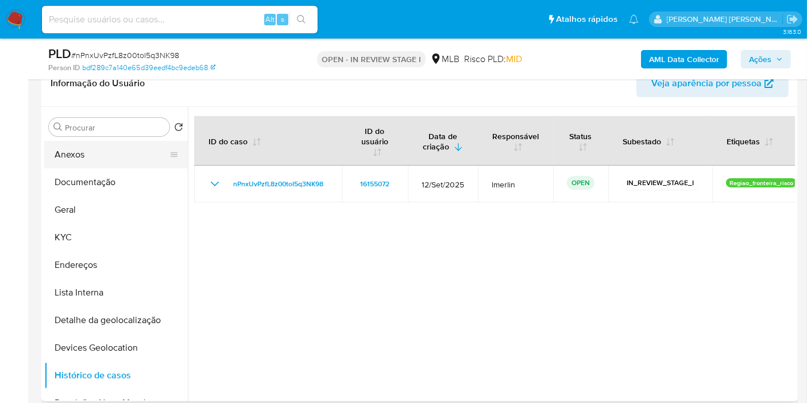
click at [104, 156] on button "Anexos" at bounding box center [111, 155] width 134 height 28
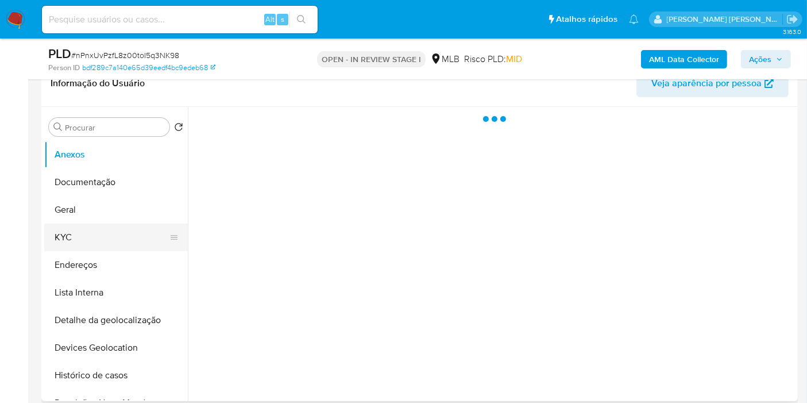
click at [89, 241] on button "KYC" at bounding box center [111, 238] width 134 height 28
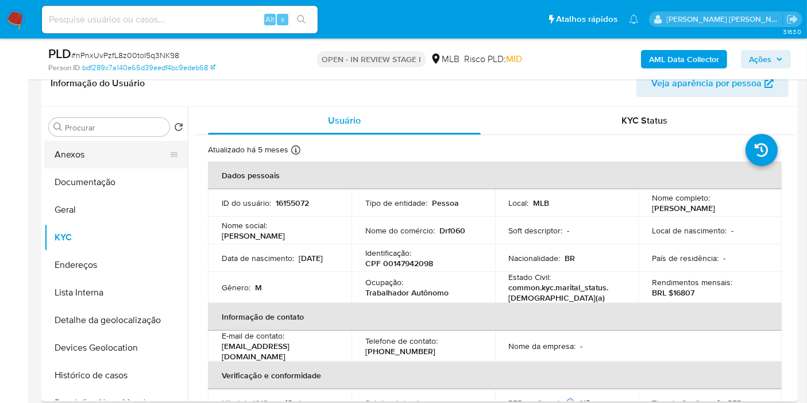
click at [109, 148] on button "Anexos" at bounding box center [111, 155] width 134 height 28
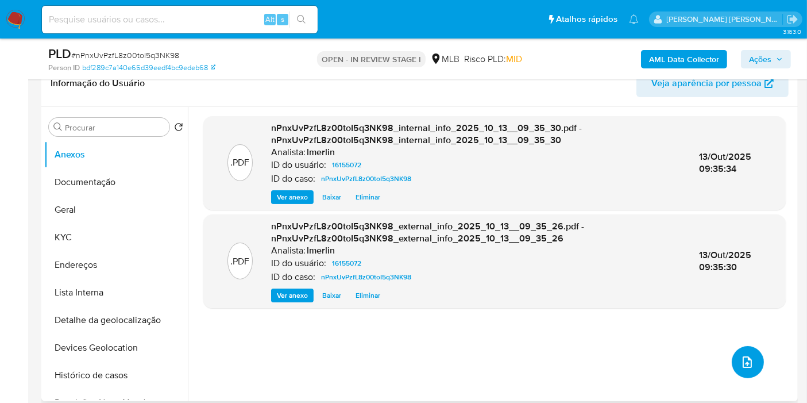
click at [751, 356] on button "upload-file" at bounding box center [748, 362] width 32 height 32
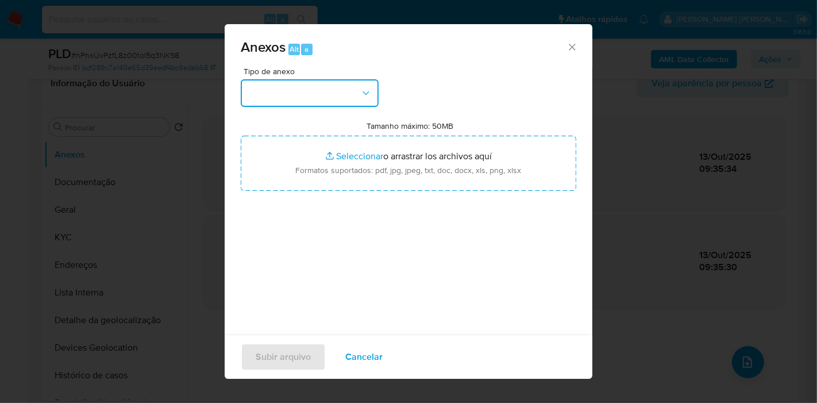
click at [341, 99] on button "button" at bounding box center [310, 93] width 138 height 28
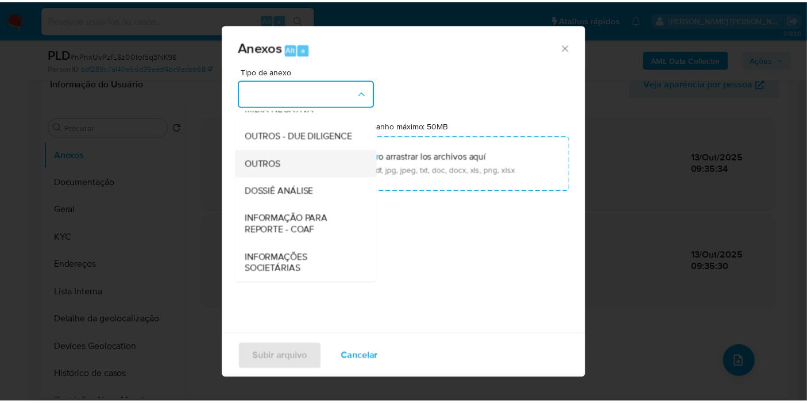
scroll to position [176, 0]
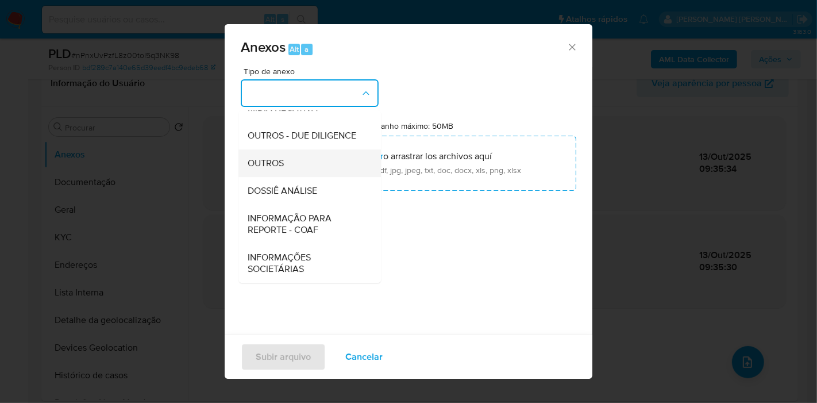
click at [321, 198] on div "DOSSIÊ ANÁLISE" at bounding box center [306, 191] width 117 height 28
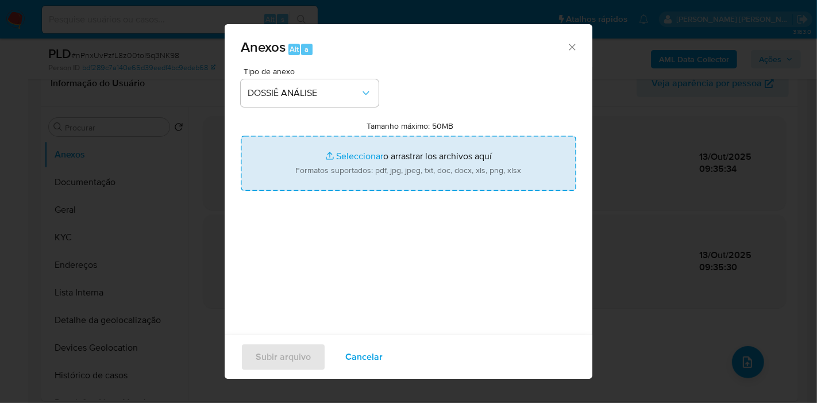
click at [452, 189] on input "Tamanho máximo: 50MB Seleccionar archivos" at bounding box center [409, 163] width 336 height 55
type input "C:\fakepath\Declínio - nPnxUvPzfL8z00toI5q3NK98- CPF 00147942098 - DANIEL RAFAE…"
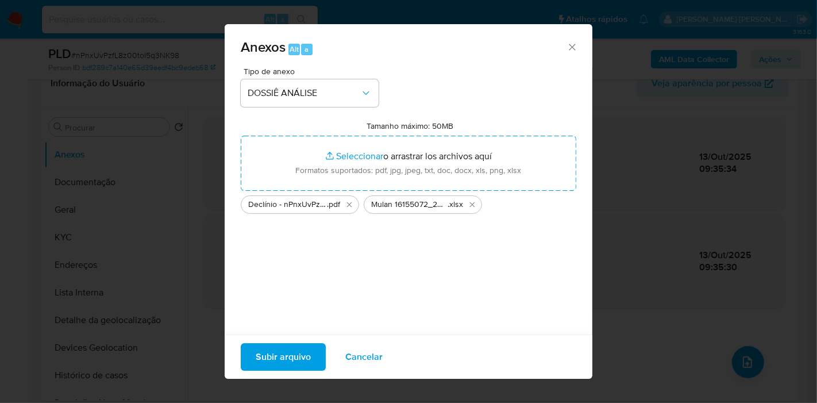
click at [289, 351] on span "Subir arquivo" at bounding box center [283, 356] width 55 height 25
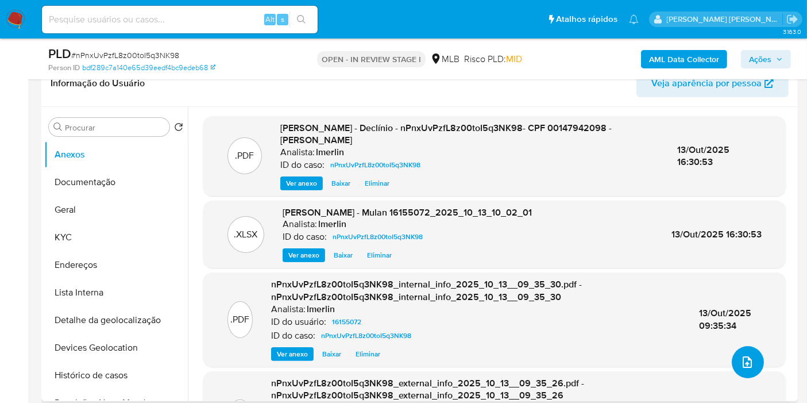
scroll to position [0, 0]
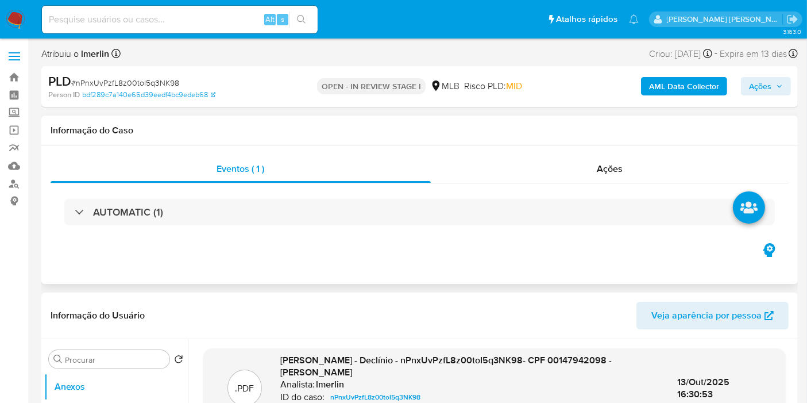
click at [612, 174] on span "Ações" at bounding box center [610, 168] width 26 height 13
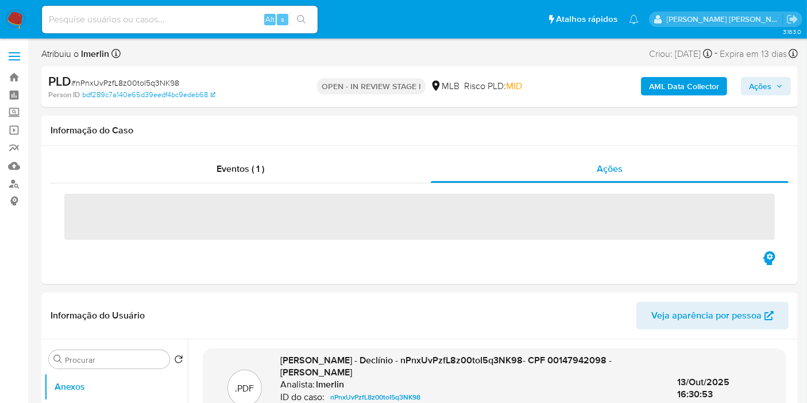
click at [775, 81] on span "Ações" at bounding box center [766, 86] width 34 height 16
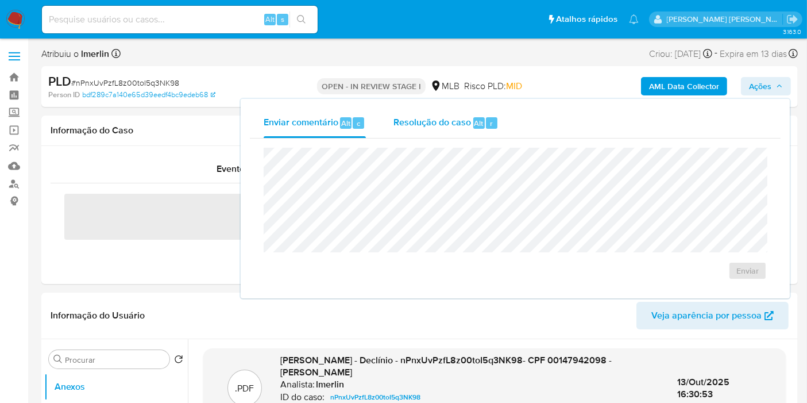
click at [453, 121] on span "Resolução do caso" at bounding box center [433, 122] width 78 height 13
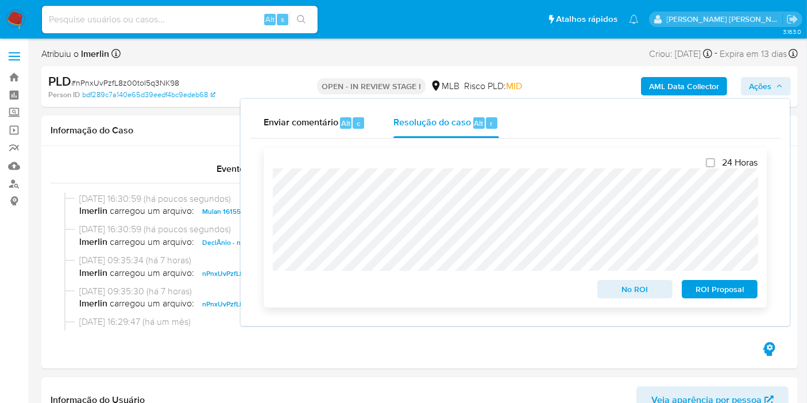
click at [627, 286] on span "No ROI" at bounding box center [636, 289] width 60 height 16
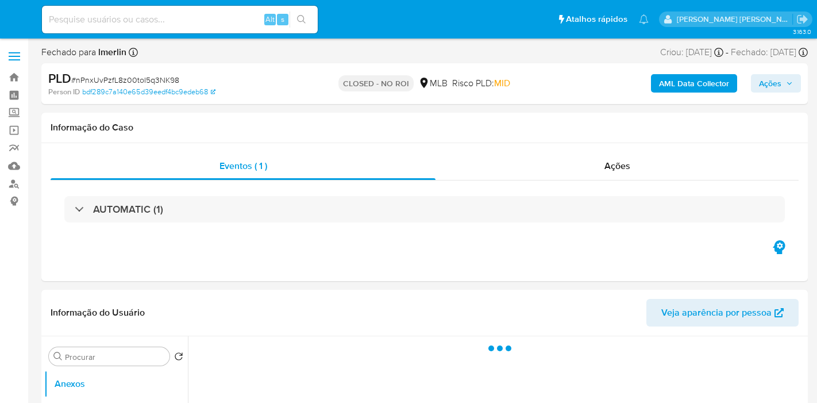
select select "10"
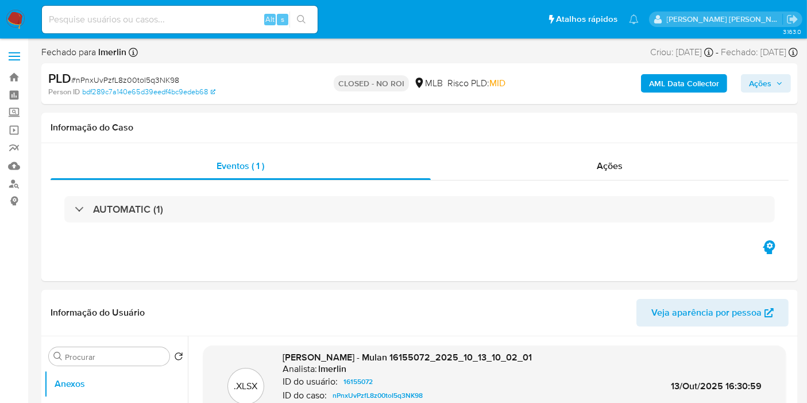
click at [18, 22] on img at bounding box center [16, 20] width 20 height 20
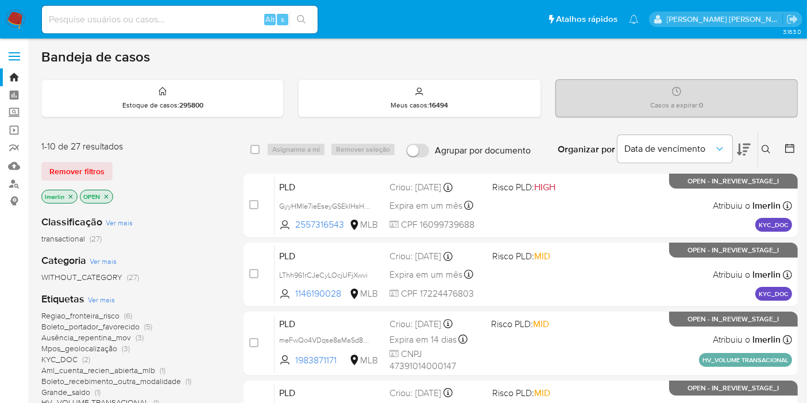
click at [70, 193] on icon "close-filter" at bounding box center [70, 196] width 7 height 7
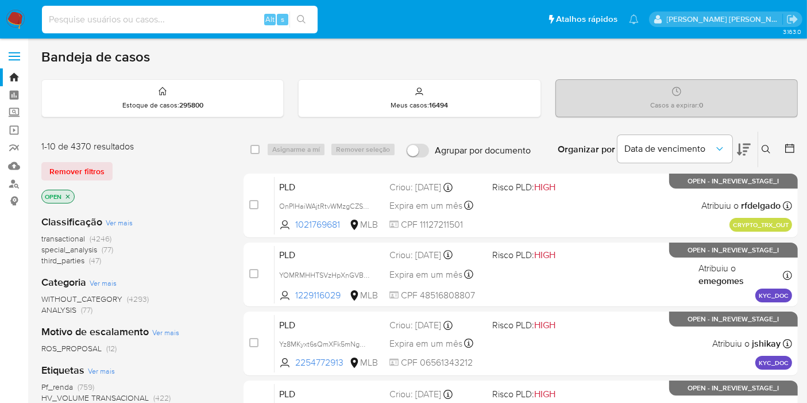
click at [238, 17] on input at bounding box center [180, 19] width 276 height 15
paste input "0aYW8hrBpAY95S6kQKoxwS7t"
type input "0aYW8hrBpAY95S6kQKoxwS7t"
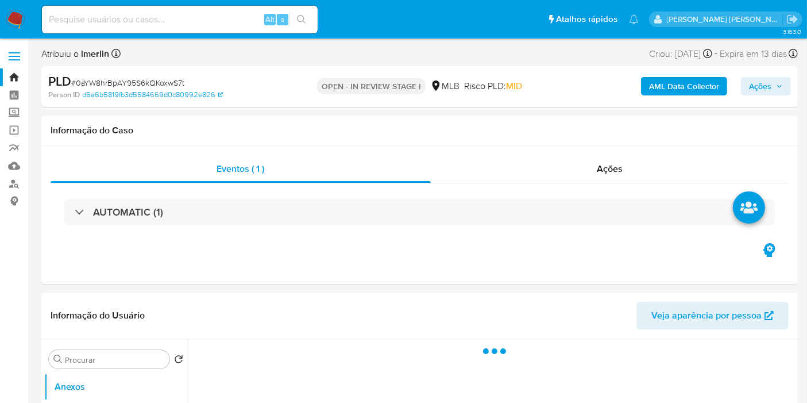
select select "10"
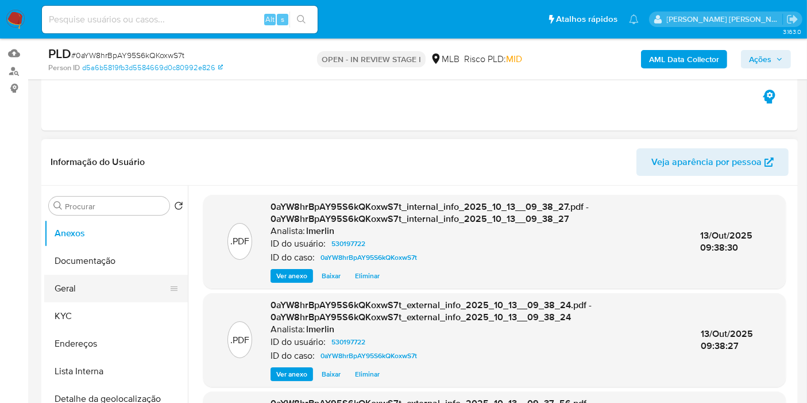
scroll to position [191, 0]
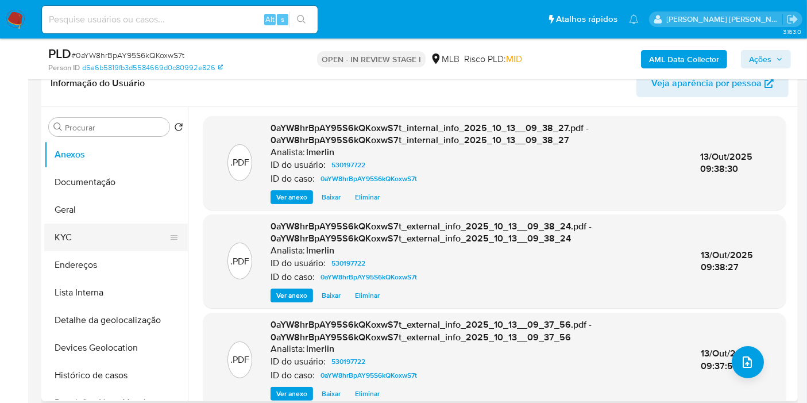
click at [124, 244] on button "KYC" at bounding box center [111, 238] width 134 height 28
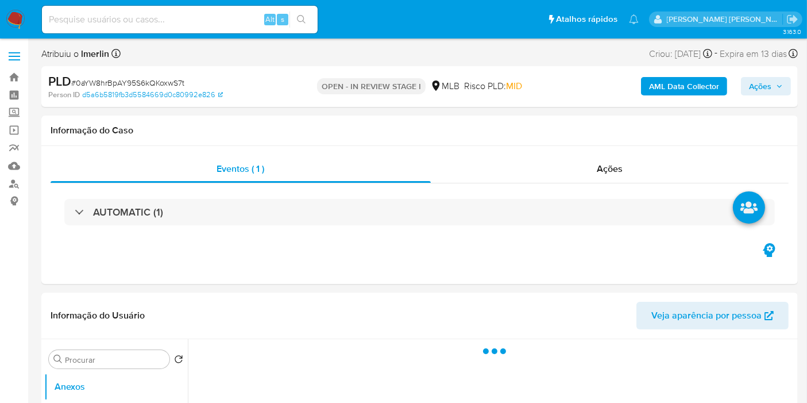
select select "10"
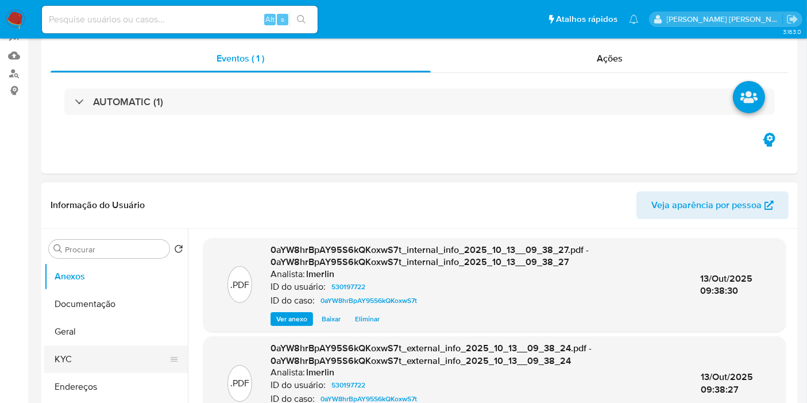
scroll to position [191, 0]
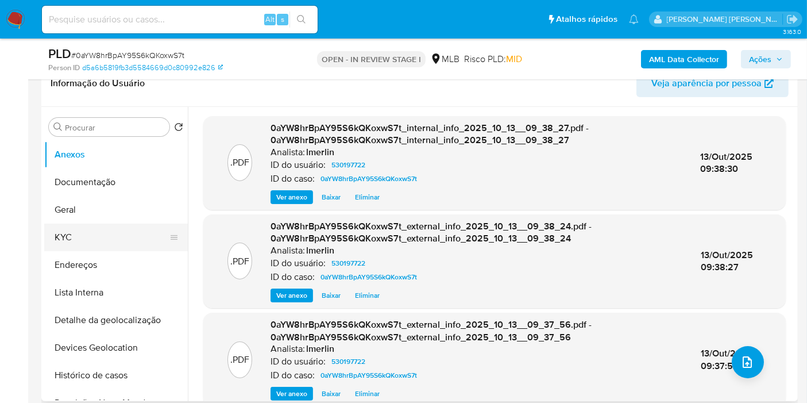
click at [122, 234] on button "KYC" at bounding box center [111, 238] width 134 height 28
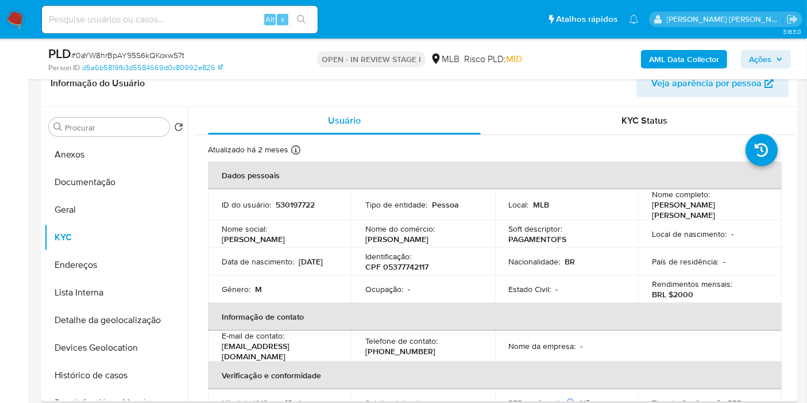
click at [409, 272] on td "Identificação : CPF 05377742117" at bounding box center [424, 262] width 144 height 28
click at [407, 266] on p "CPF 05377742117" at bounding box center [397, 266] width 63 height 10
copy p "05377742117"
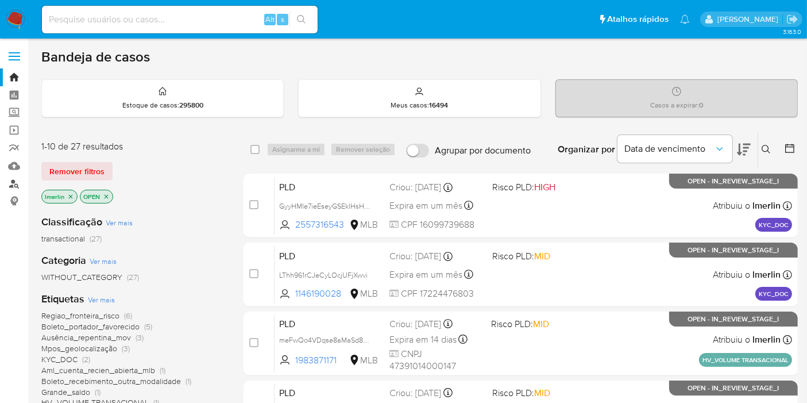
click at [16, 179] on link "Localizador de pessoas" at bounding box center [68, 184] width 137 height 18
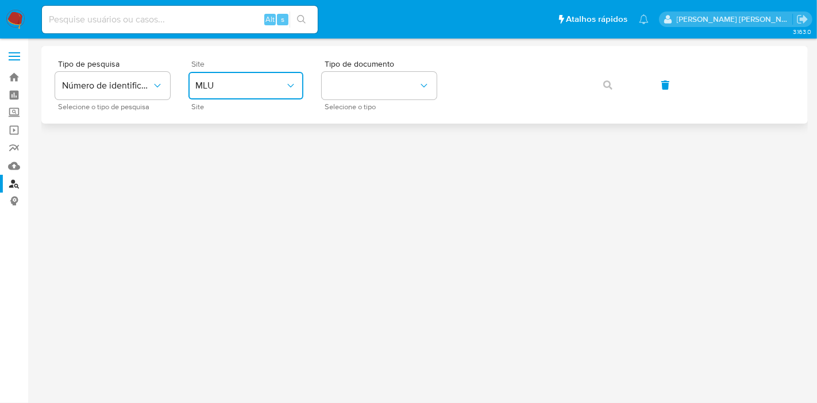
click at [223, 83] on span "MLU" at bounding box center [240, 85] width 90 height 11
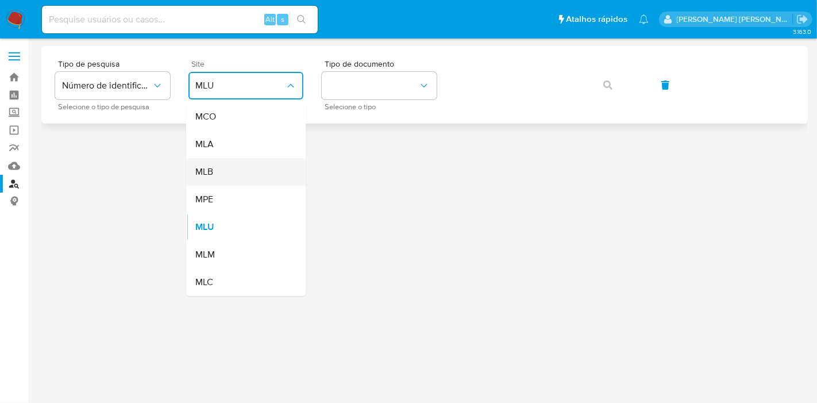
click at [236, 172] on div "MLB" at bounding box center [242, 172] width 94 height 28
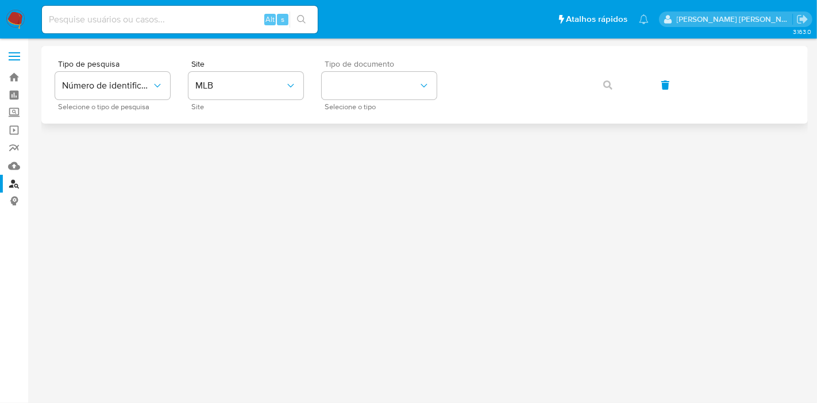
click at [403, 70] on div "Tipo de documento Selecione o tipo" at bounding box center [379, 85] width 115 height 50
click at [387, 98] on button "identificationType" at bounding box center [379, 86] width 115 height 28
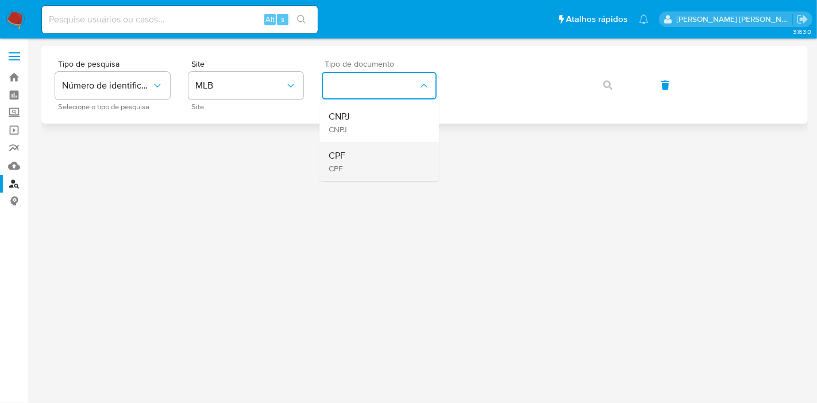
click at [386, 153] on div "CPF CPF" at bounding box center [376, 161] width 94 height 39
click at [600, 87] on button "button" at bounding box center [607, 85] width 39 height 28
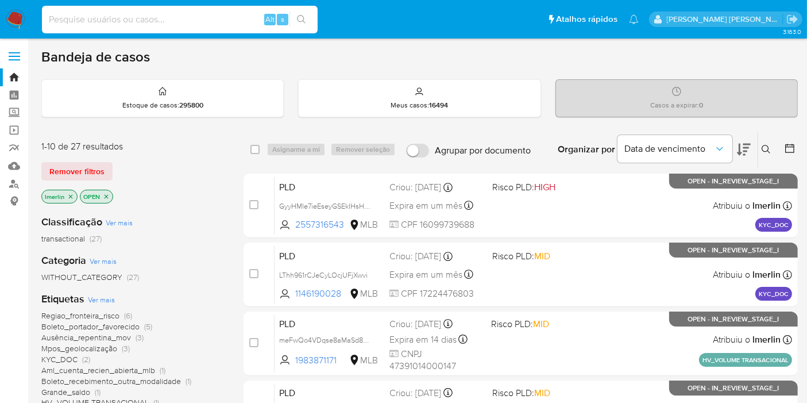
click at [152, 23] on input at bounding box center [180, 19] width 276 height 15
paste input "2010000514"
type input "2010000514"
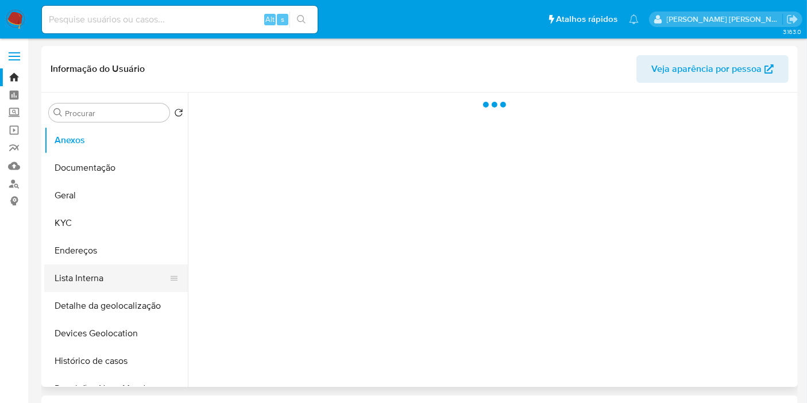
click at [154, 275] on button "Lista Interna" at bounding box center [111, 278] width 134 height 28
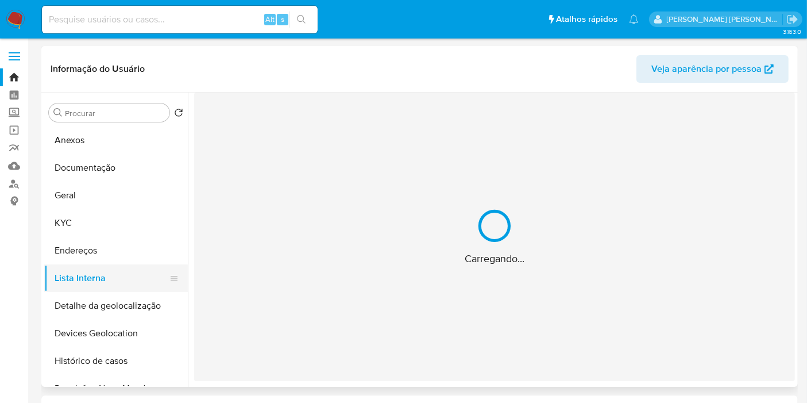
select select "10"
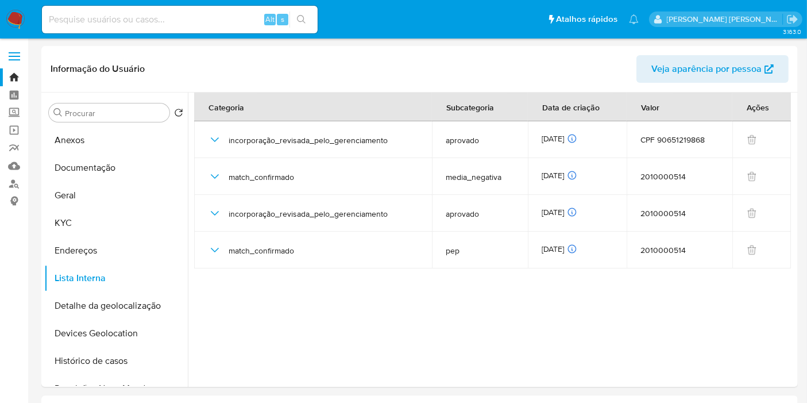
click at [202, 18] on input at bounding box center [180, 19] width 276 height 15
paste input "2427135698"
type input "2427135698"
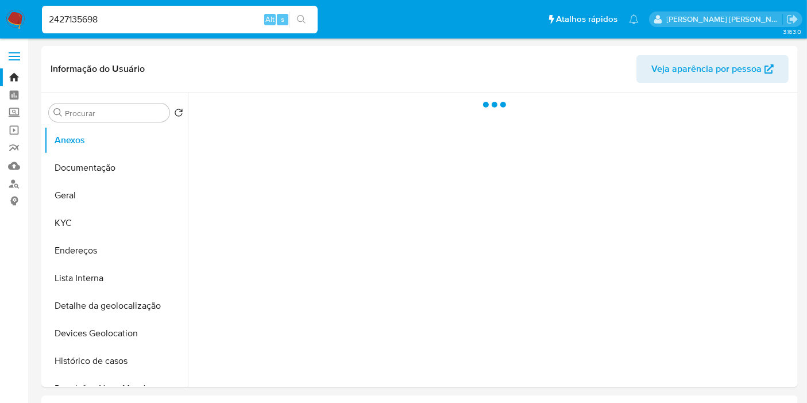
select select "10"
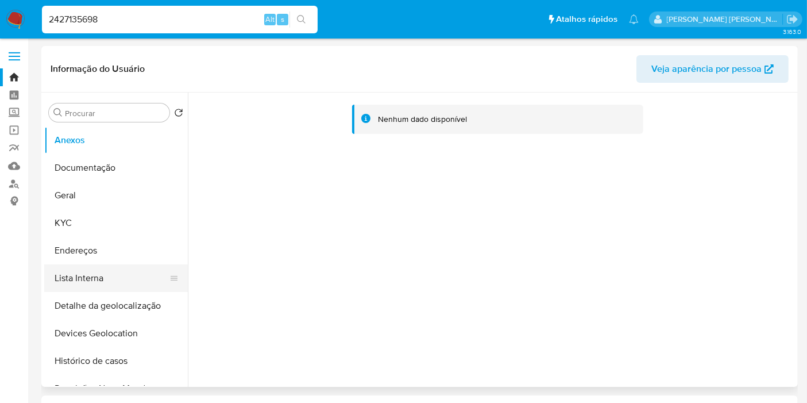
click at [90, 265] on button "Lista Interna" at bounding box center [111, 278] width 134 height 28
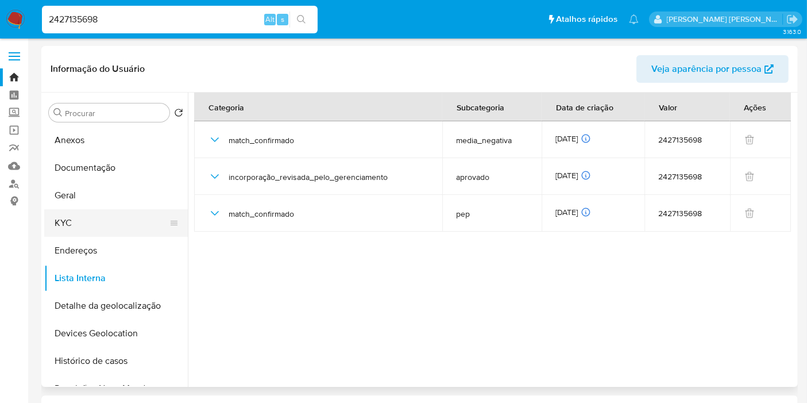
click at [107, 229] on button "KYC" at bounding box center [111, 223] width 134 height 28
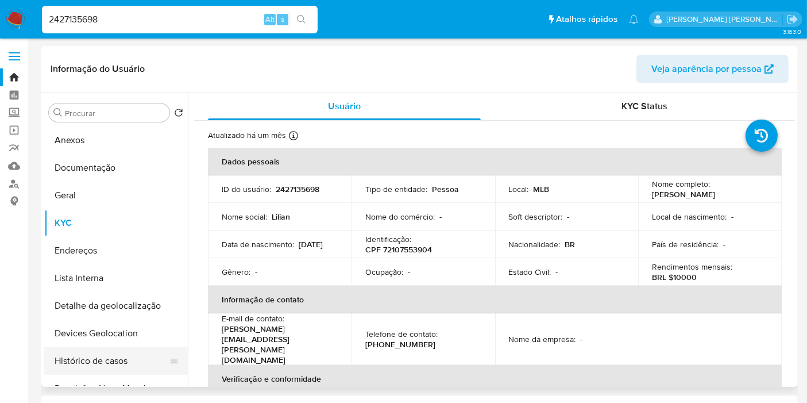
click at [121, 353] on button "Histórico de casos" at bounding box center [111, 361] width 134 height 28
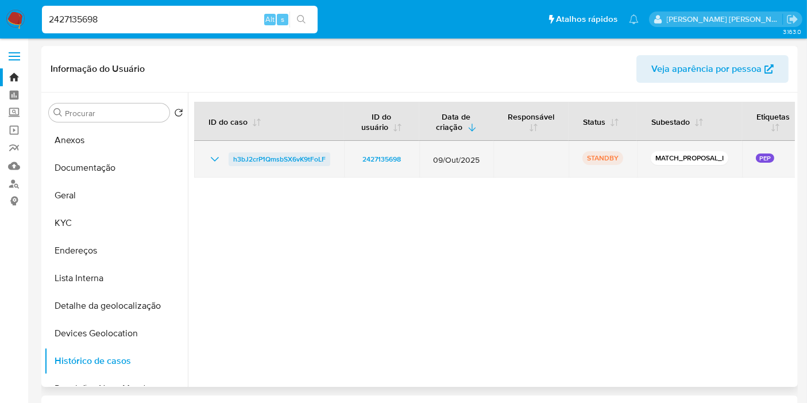
click at [289, 158] on span "h3bJ2crP1QmsbSX6vK9tFoLF" at bounding box center [279, 159] width 93 height 14
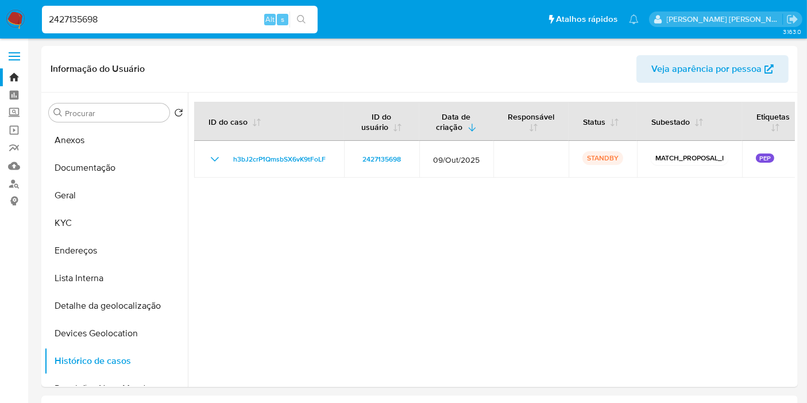
click at [170, 18] on input "2427135698" at bounding box center [180, 19] width 276 height 15
paste input "101887838"
type input "1018878388"
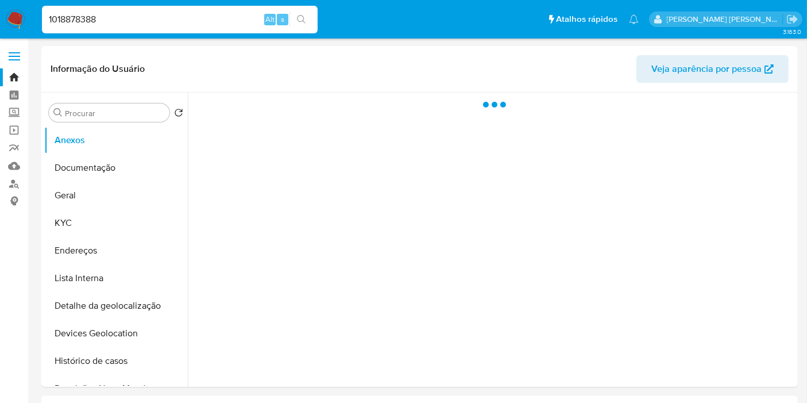
select select "10"
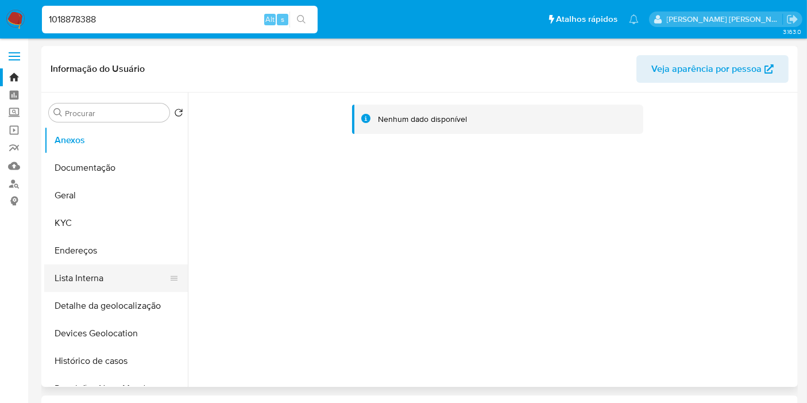
click at [118, 278] on button "Lista Interna" at bounding box center [111, 278] width 134 height 28
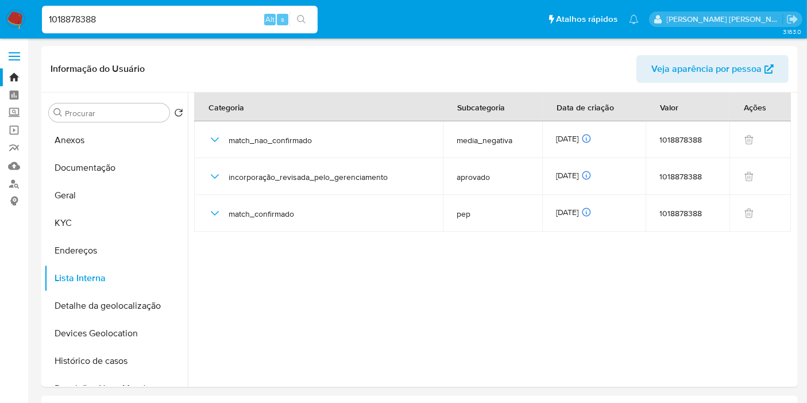
click at [166, 17] on input "1018878388" at bounding box center [180, 19] width 276 height 15
paste input "2586266526"
type input "2586266526"
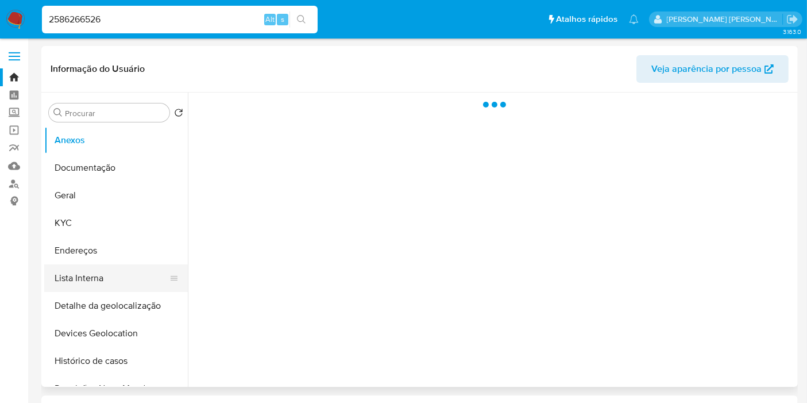
drag, startPoint x: 103, startPoint y: 278, endPoint x: 348, endPoint y: 18, distance: 357.0
click at [105, 278] on button "Lista Interna" at bounding box center [116, 278] width 144 height 28
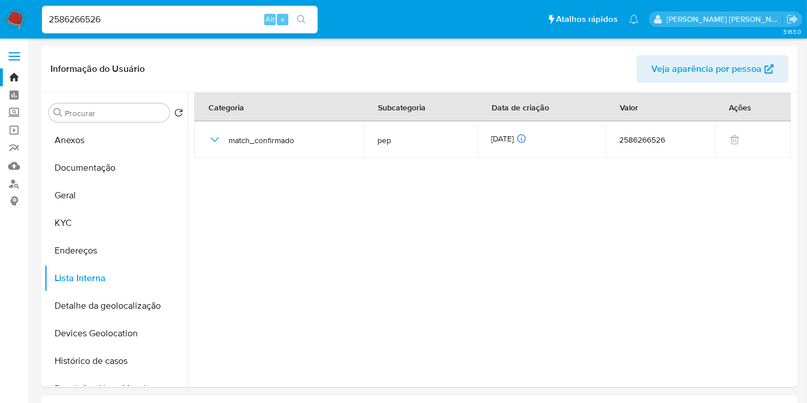
select select "10"
click at [129, 349] on button "Histórico de casos" at bounding box center [111, 361] width 134 height 28
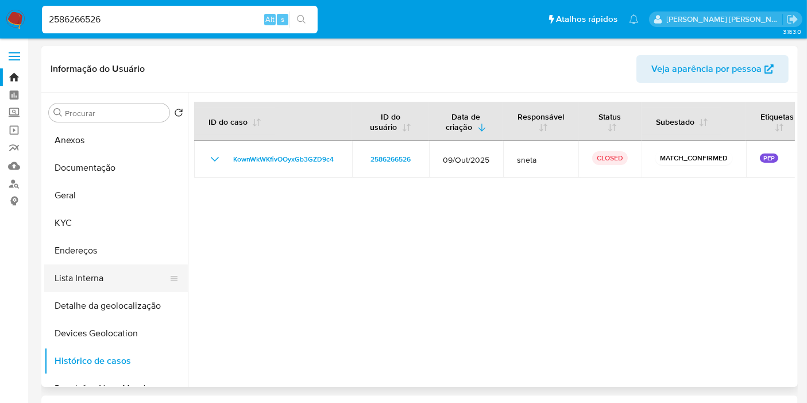
click at [87, 278] on button "Lista Interna" at bounding box center [111, 278] width 134 height 28
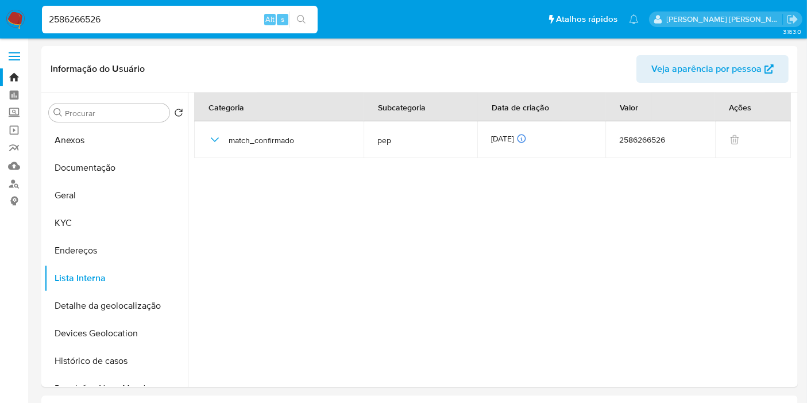
click at [206, 20] on input "2586266526" at bounding box center [180, 19] width 276 height 15
paste input "114901978"
type input "114901978"
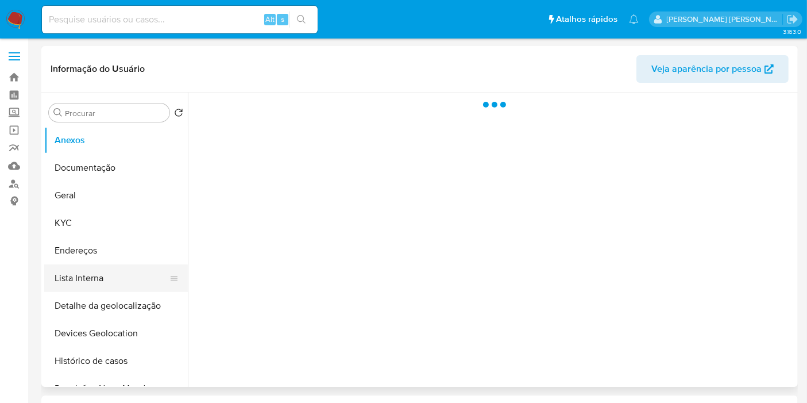
click at [109, 278] on button "Lista Interna" at bounding box center [111, 278] width 134 height 28
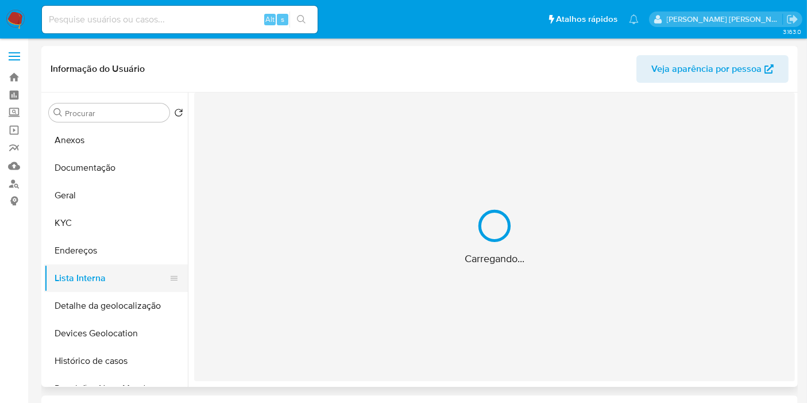
select select "10"
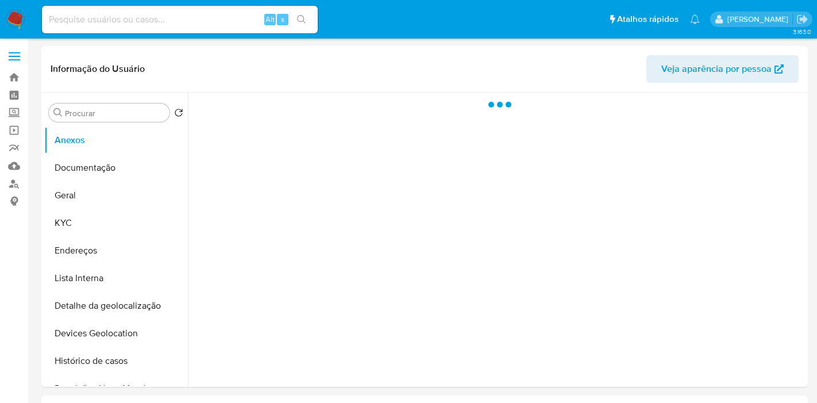
select select "10"
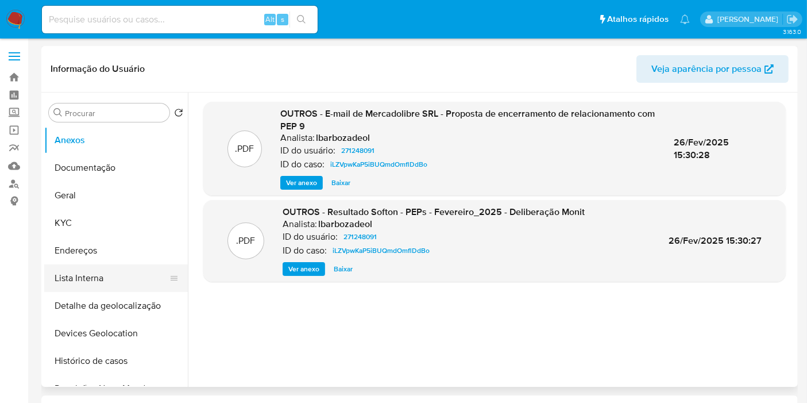
click at [121, 282] on button "Lista Interna" at bounding box center [111, 278] width 134 height 28
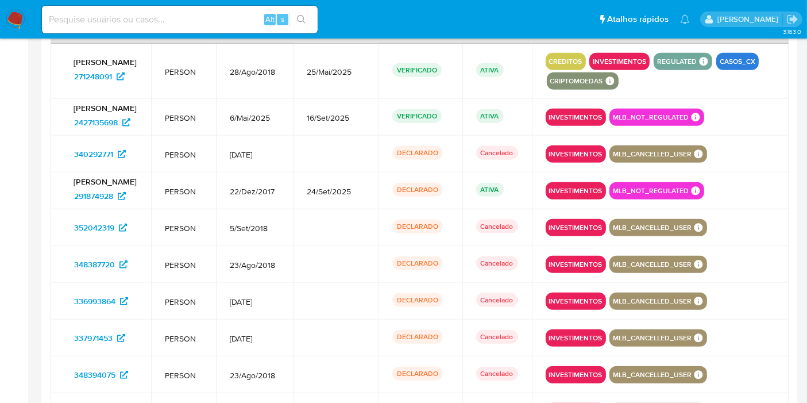
scroll to position [1105, 0]
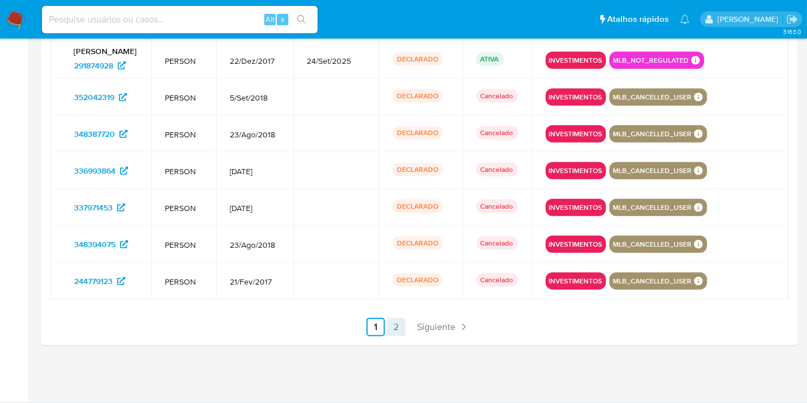
click at [396, 330] on link "2" at bounding box center [396, 327] width 18 height 18
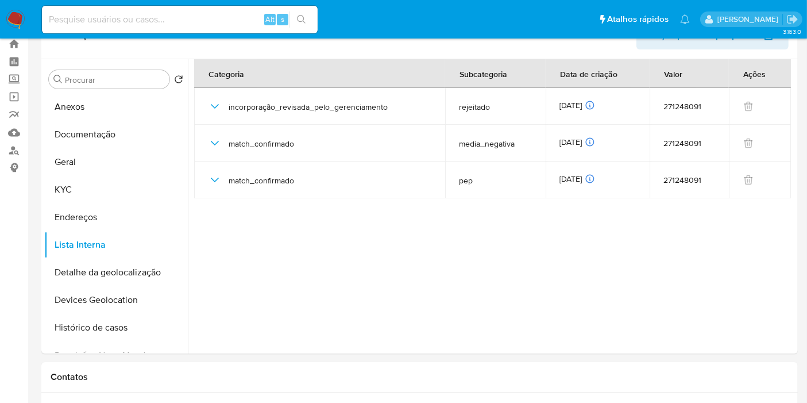
scroll to position [0, 0]
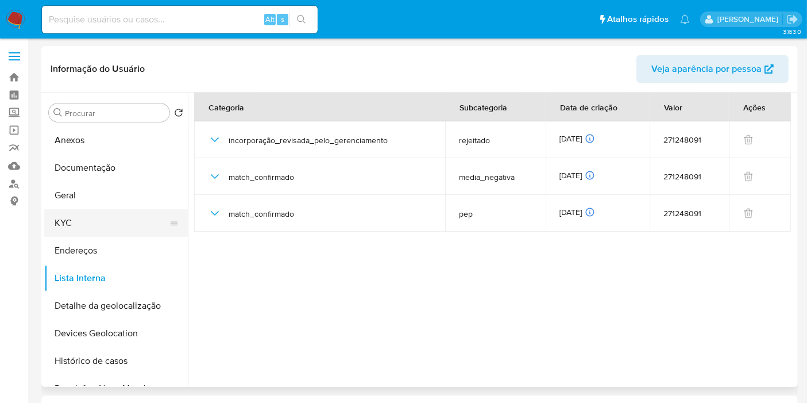
click at [116, 224] on button "KYC" at bounding box center [111, 223] width 134 height 28
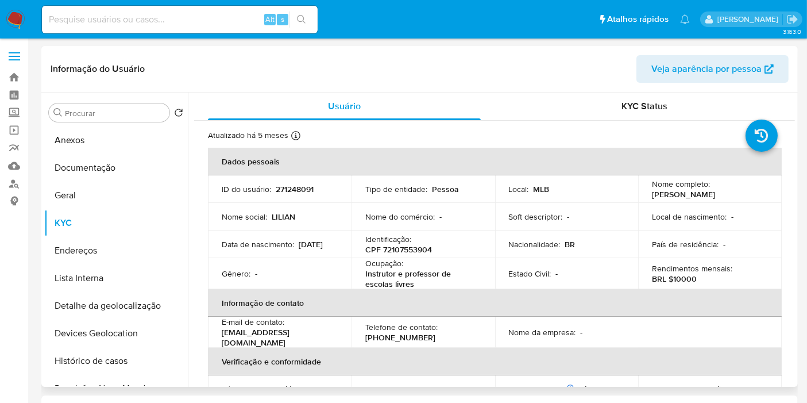
click at [387, 245] on p "CPF 72107553904" at bounding box center [399, 249] width 67 height 10
copy p "72107553904"
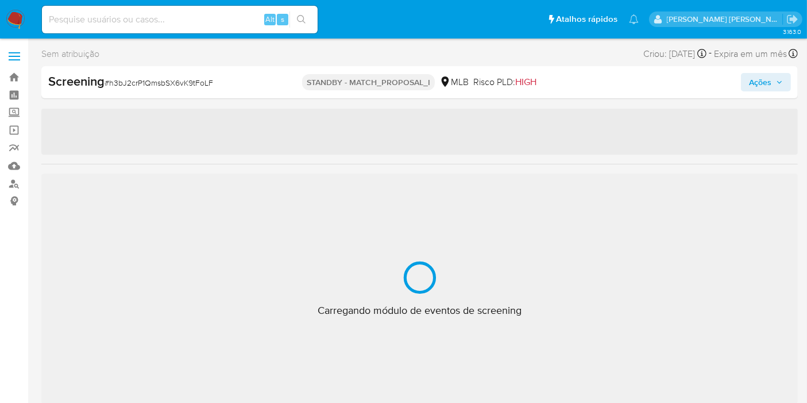
select select "10"
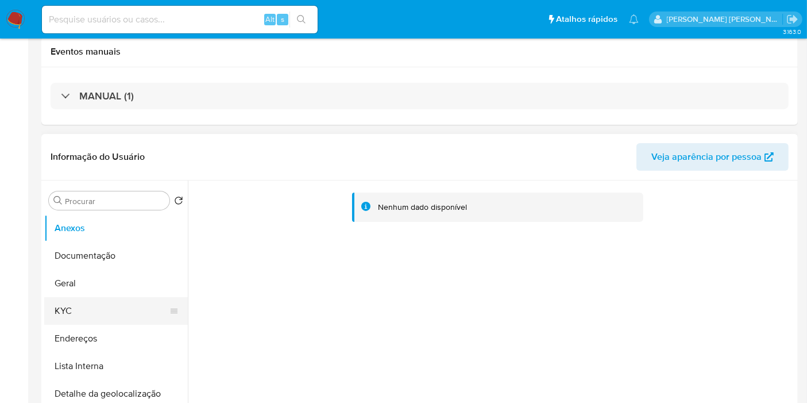
scroll to position [319, 0]
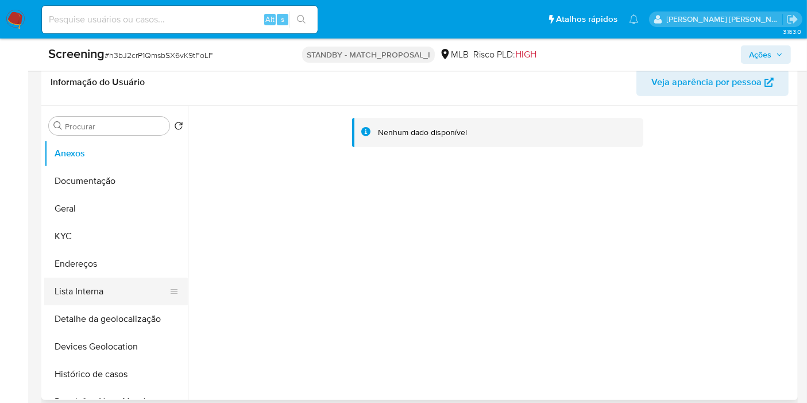
click at [93, 287] on button "Lista Interna" at bounding box center [111, 292] width 134 height 28
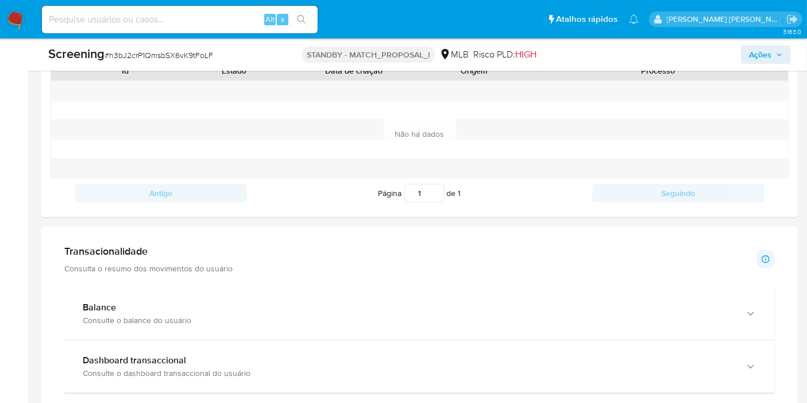
scroll to position [1135, 0]
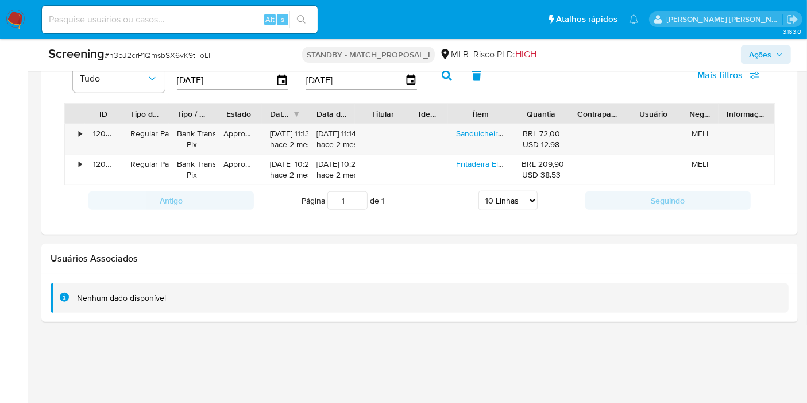
click at [207, 19] on input at bounding box center [180, 19] width 276 height 15
paste input "1323359884"
type input "1323359884"
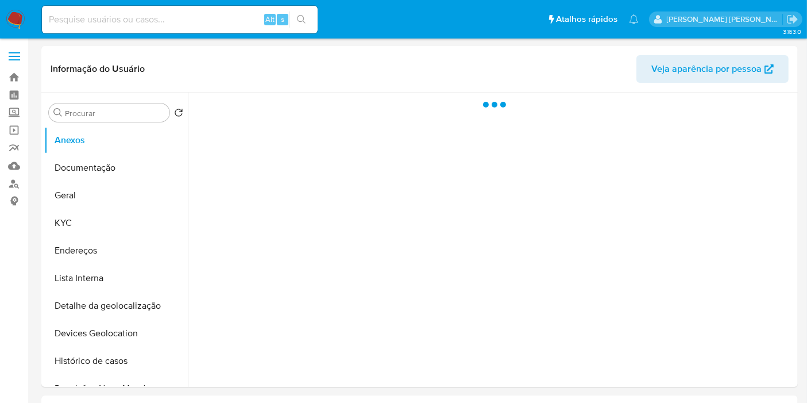
select select "10"
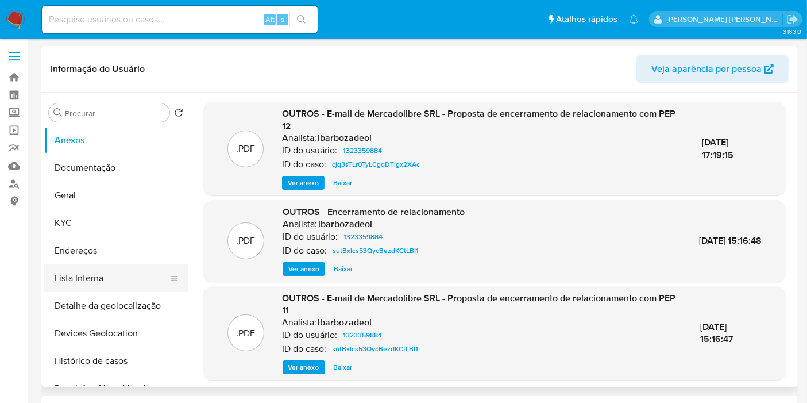
click at [130, 278] on button "Lista Interna" at bounding box center [111, 278] width 134 height 28
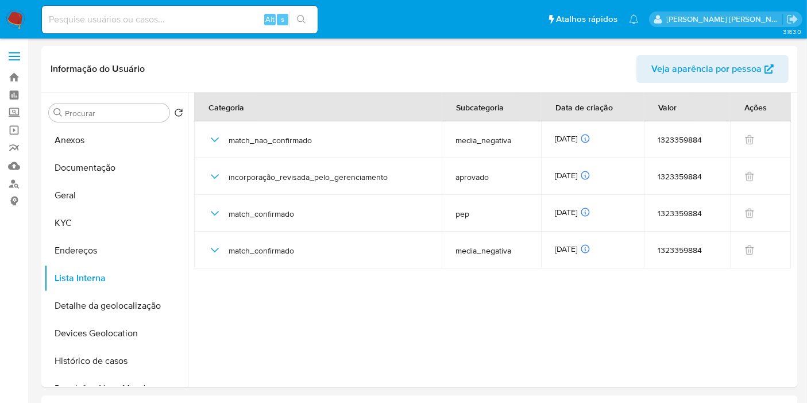
click at [151, 21] on input at bounding box center [180, 19] width 276 height 15
paste input "570166865"
type input "570166865"
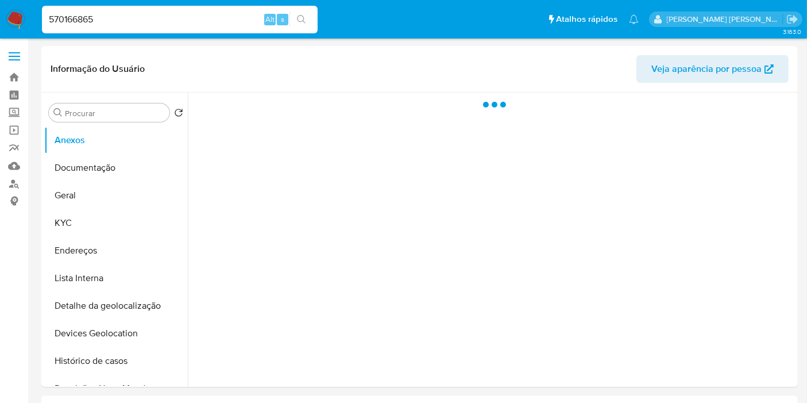
select select "10"
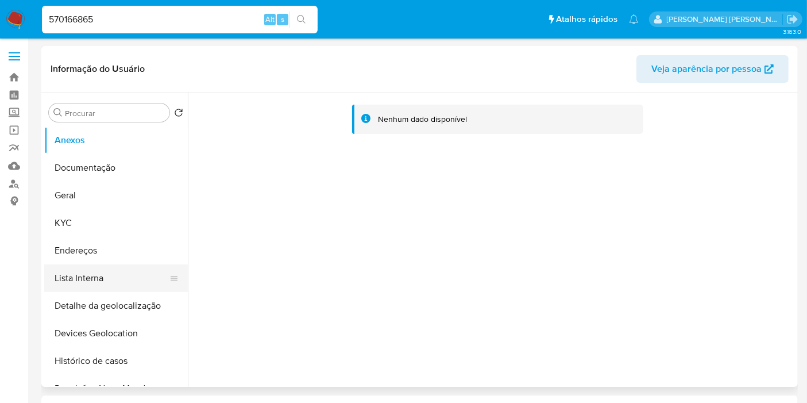
click at [95, 280] on button "Lista Interna" at bounding box center [111, 278] width 134 height 28
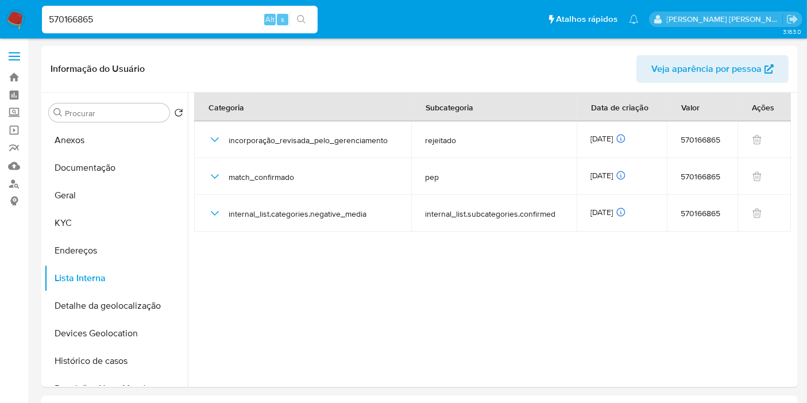
click at [194, 17] on input "570166865" at bounding box center [180, 19] width 276 height 15
paste input "2598510182"
type input "2598510182"
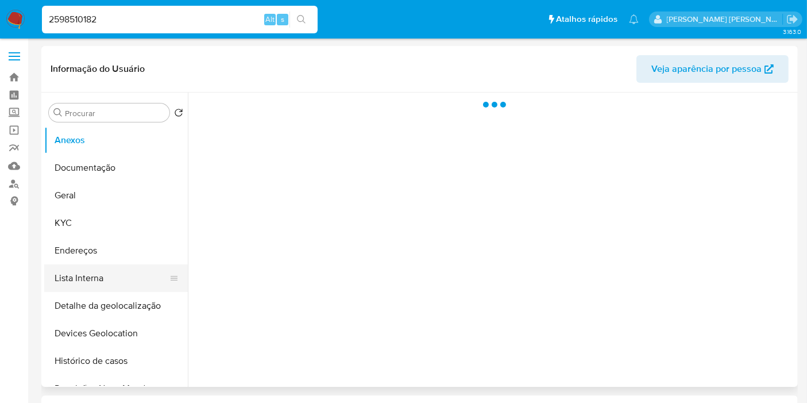
click at [86, 284] on button "Lista Interna" at bounding box center [111, 278] width 134 height 28
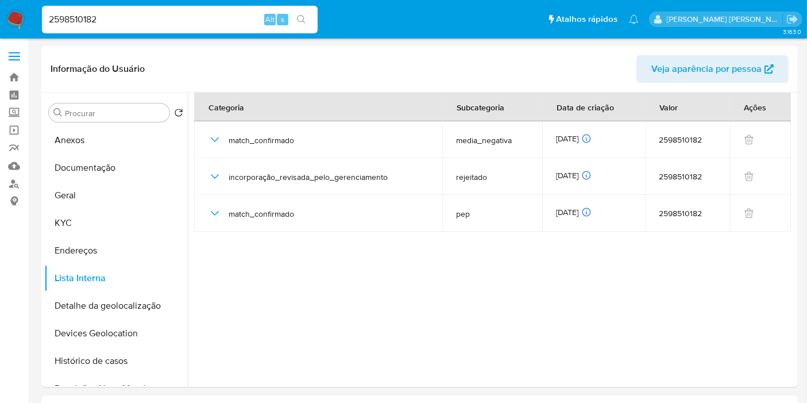
select select "10"
click at [139, 16] on input "2598510182" at bounding box center [180, 19] width 276 height 15
paste input "9562837"
type input "95628372"
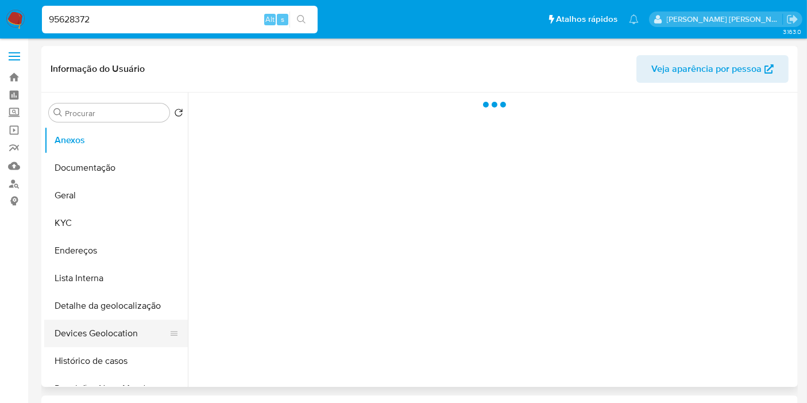
select select "10"
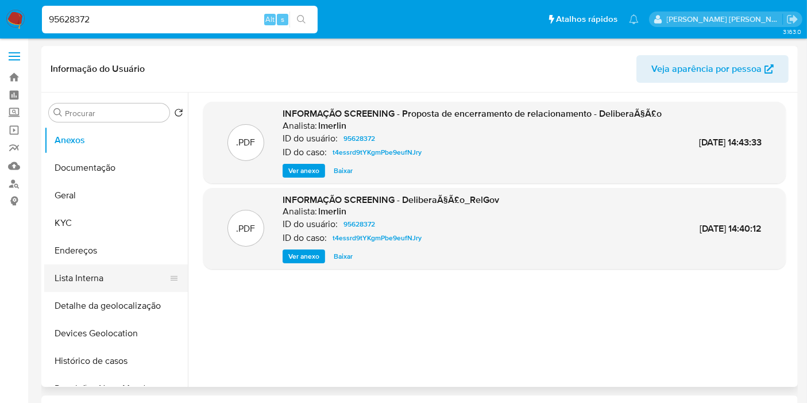
click at [117, 275] on button "Lista Interna" at bounding box center [111, 278] width 134 height 28
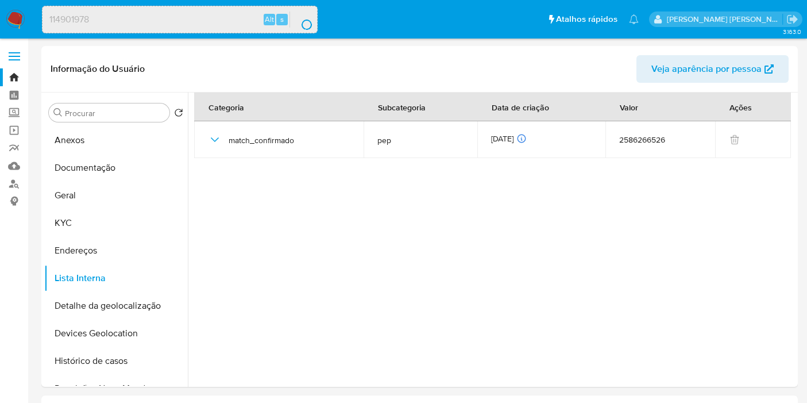
select select "10"
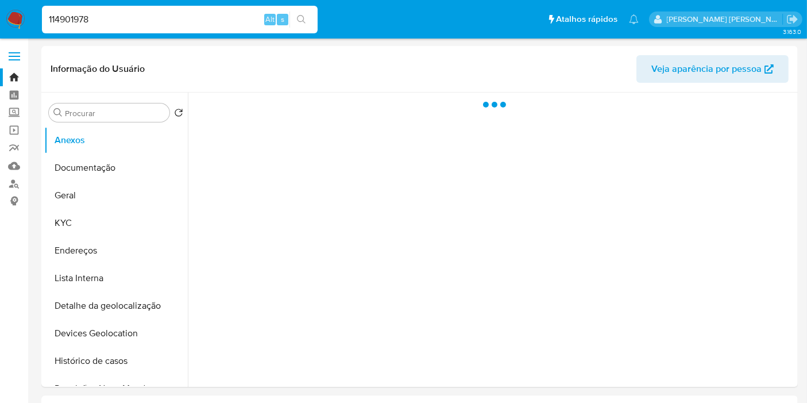
select select "10"
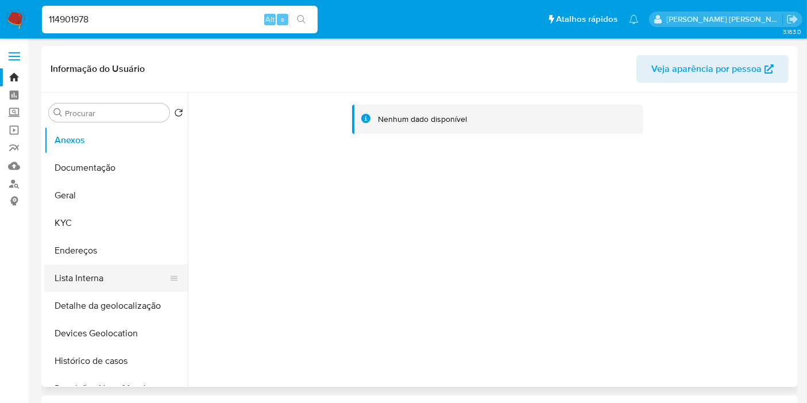
click at [115, 284] on button "Lista Interna" at bounding box center [111, 278] width 134 height 28
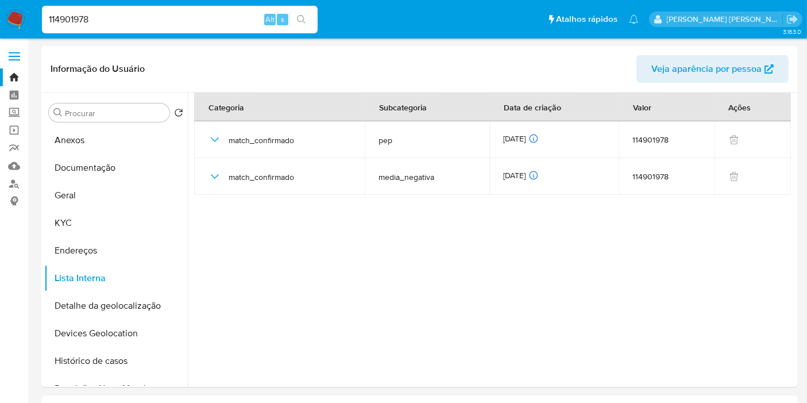
click at [230, 17] on input "114901978" at bounding box center [180, 19] width 276 height 15
paste input "821776"
type input "1821776"
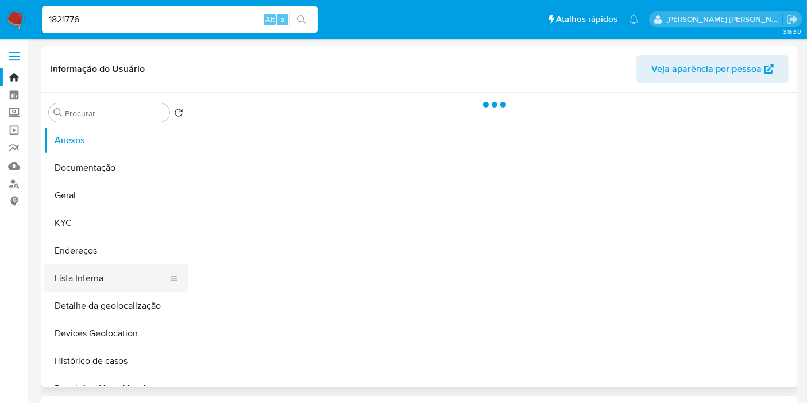
click at [111, 282] on button "Lista Interna" at bounding box center [111, 278] width 134 height 28
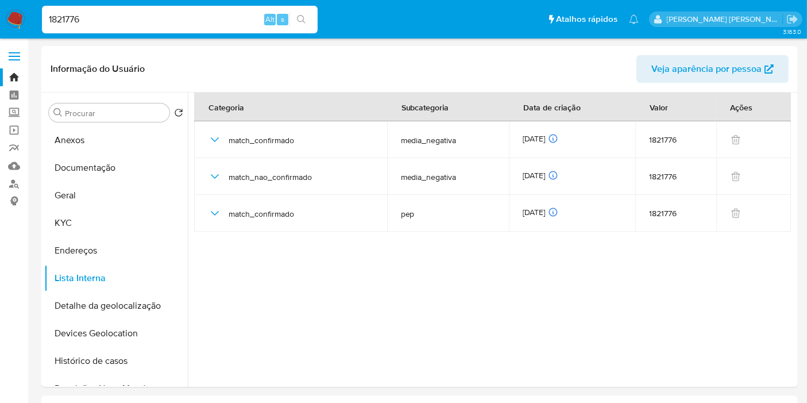
select select "10"
